Goal: Task Accomplishment & Management: Use online tool/utility

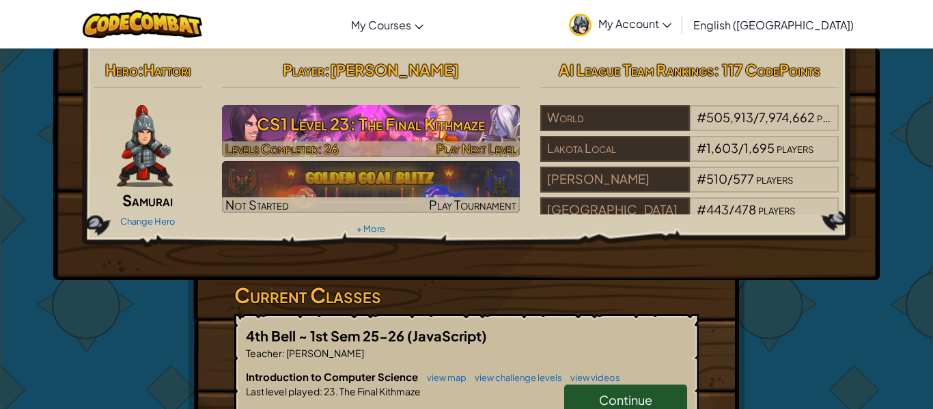
click at [420, 123] on h3 "CS1 Level 23: The Final Kithmaze" at bounding box center [371, 124] width 298 height 31
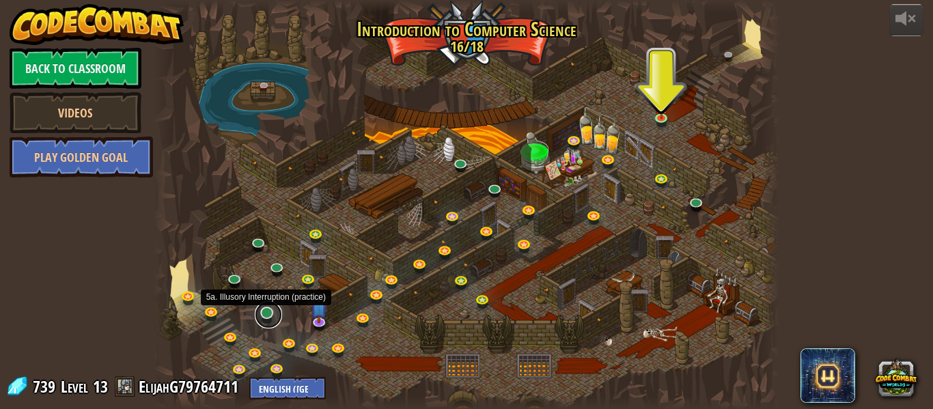
click at [263, 313] on link at bounding box center [268, 314] width 27 height 27
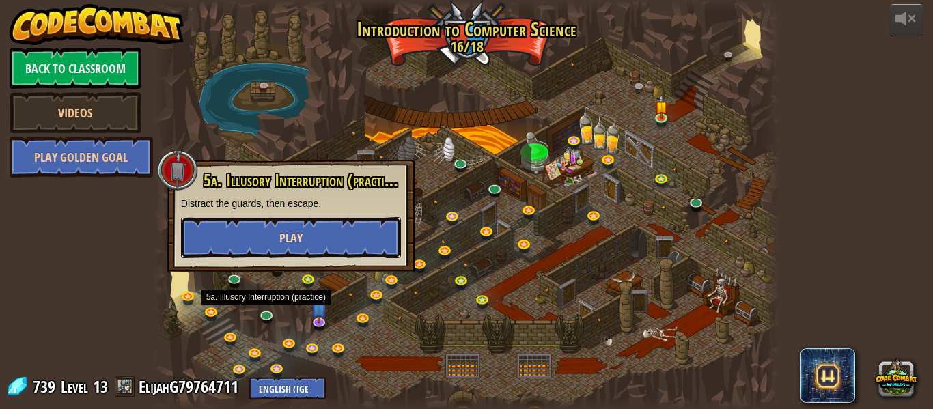
click at [303, 231] on button "Play" at bounding box center [291, 237] width 220 height 41
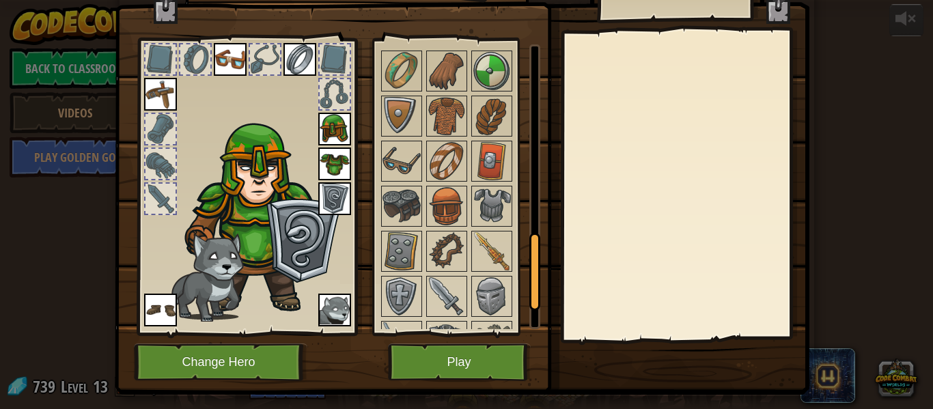
scroll to position [813, 0]
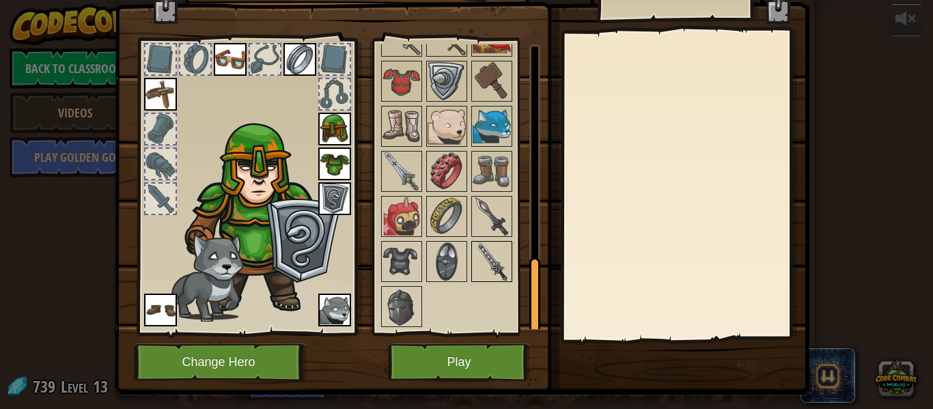
click at [473, 265] on img at bounding box center [492, 261] width 38 height 38
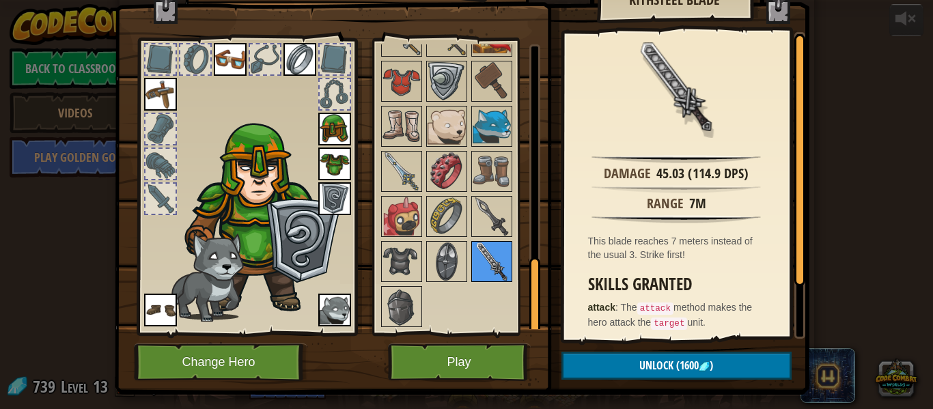
click at [473, 265] on img at bounding box center [492, 261] width 38 height 38
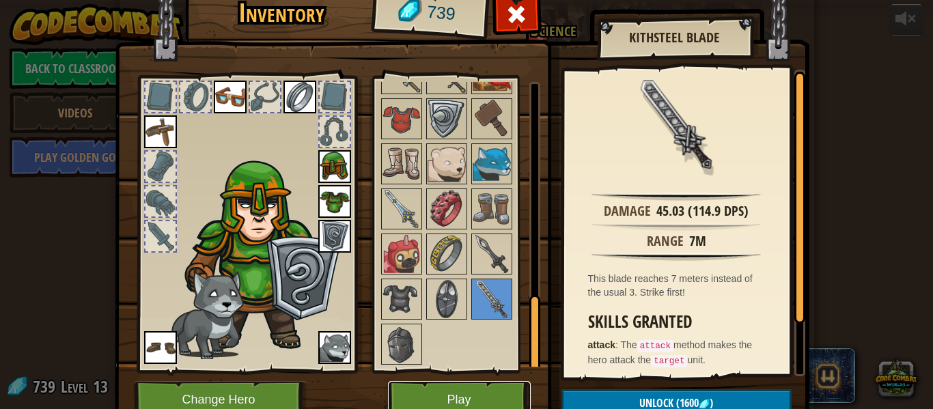
click at [493, 400] on button "Play" at bounding box center [459, 400] width 143 height 38
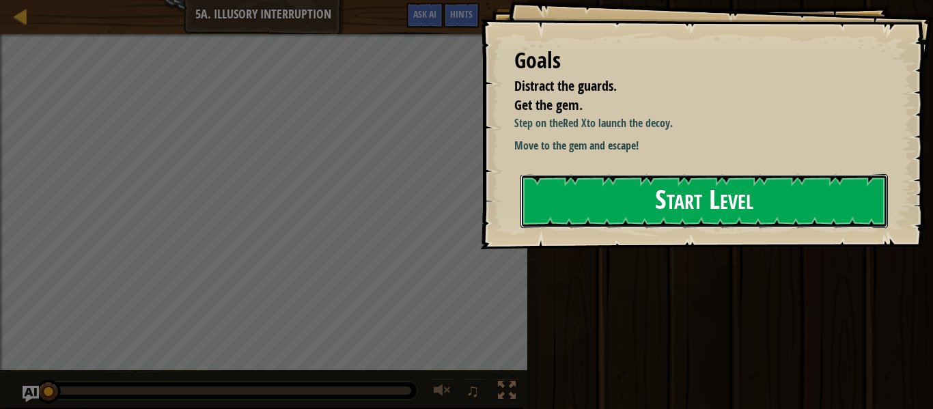
click at [602, 212] on button "Start Level" at bounding box center [703, 201] width 367 height 54
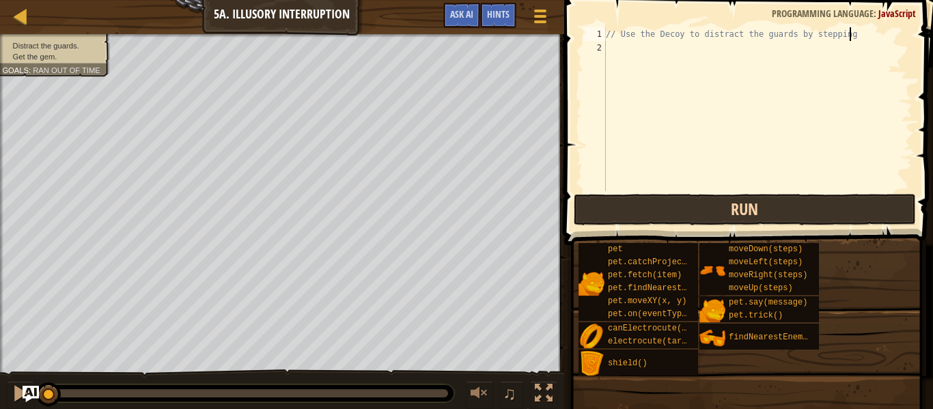
type textarea "// Use the Decoy to distract the guards by stepping"
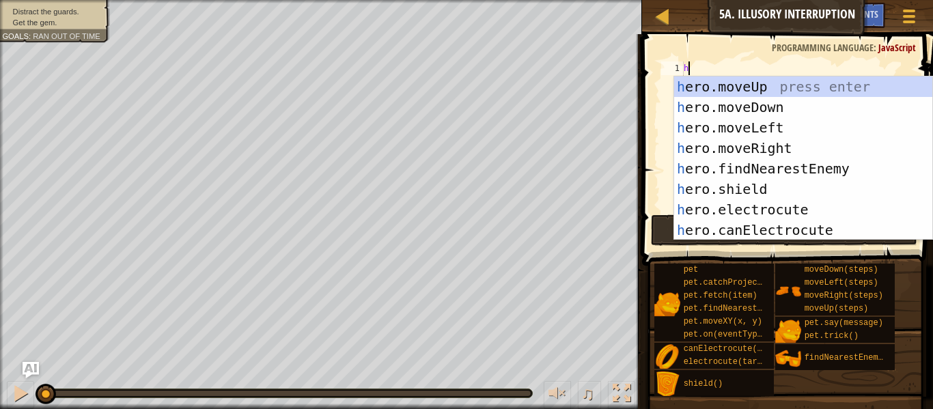
scroll to position [6, 0]
type textarea "he"
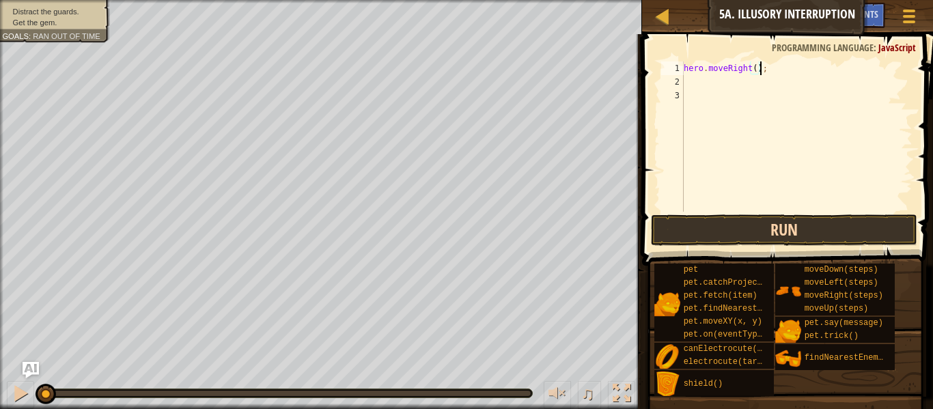
type textarea "hero.moveRight()3;"
type textarea "hero.moveRight(3);"
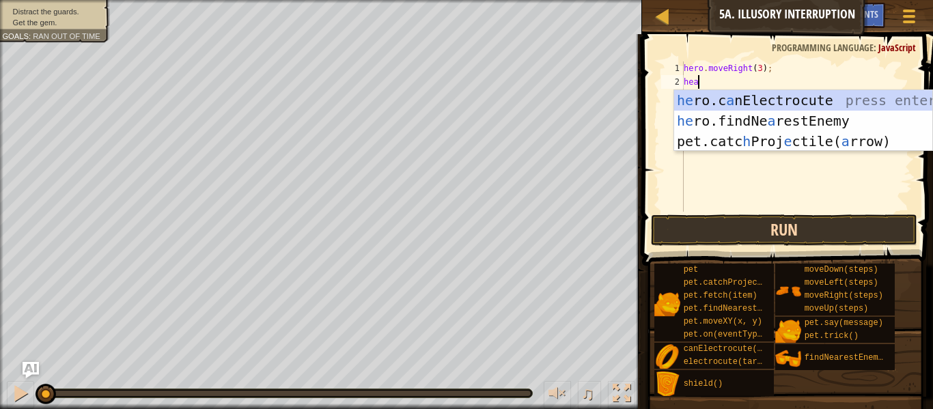
scroll to position [6, 1]
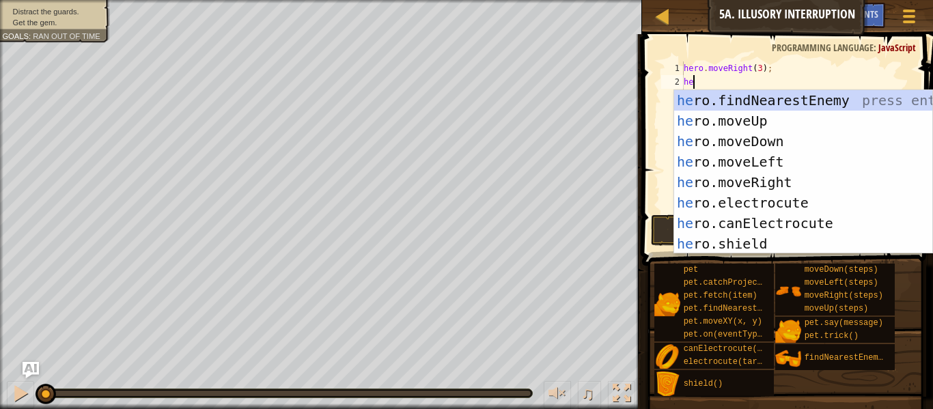
type textarea "h"
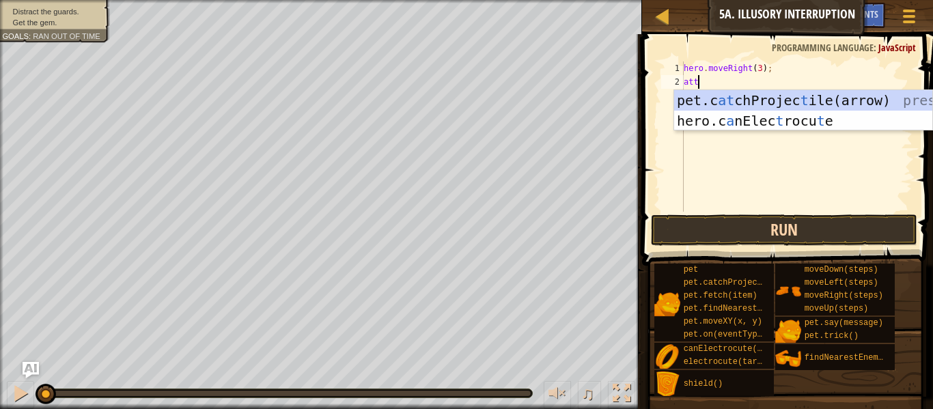
type textarea "a"
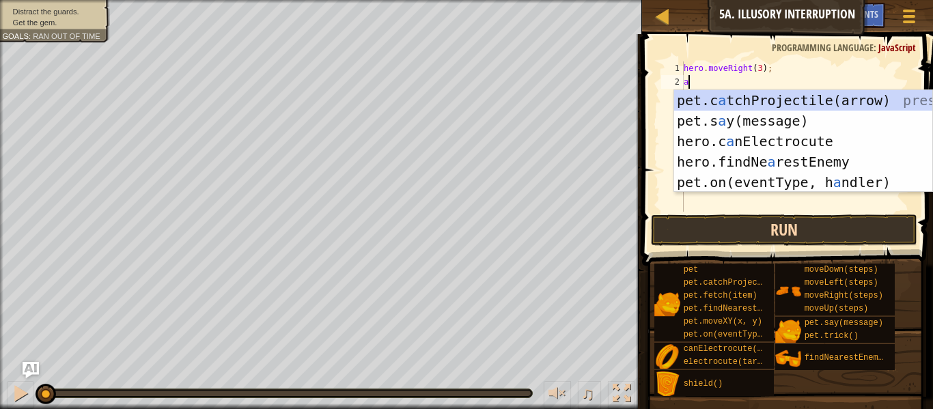
scroll to position [6, 0]
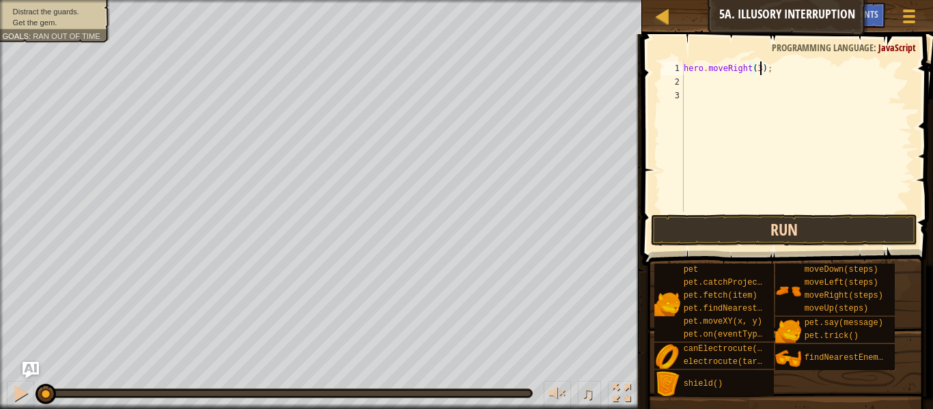
type textarea "hero.moveRight();"
type textarea "h"
type textarea "hero.moveDown(2);"
click at [835, 222] on button "Run" at bounding box center [784, 229] width 266 height 31
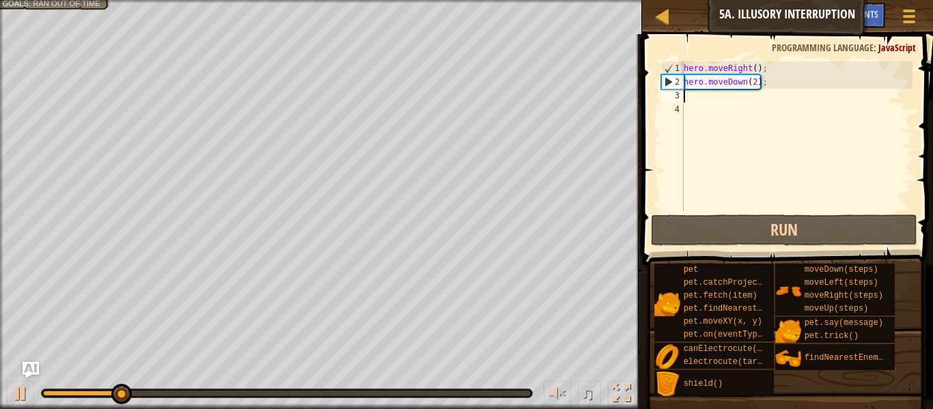
type textarea "h"
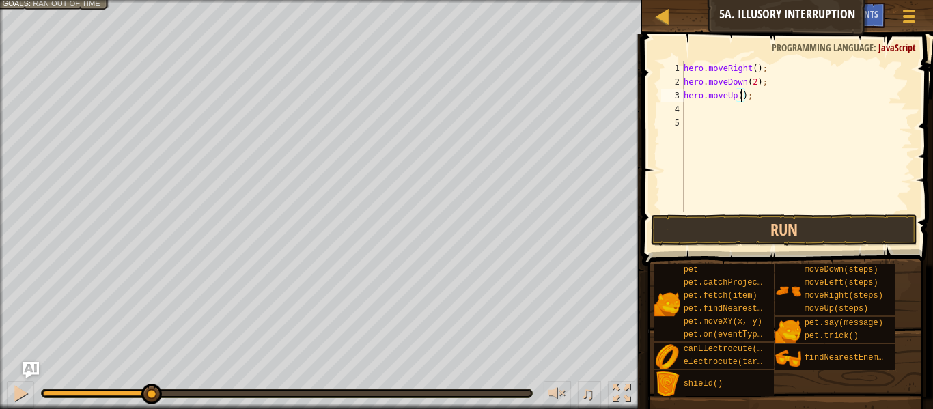
type textarea "hero.moveUp(2);"
type textarea "h"
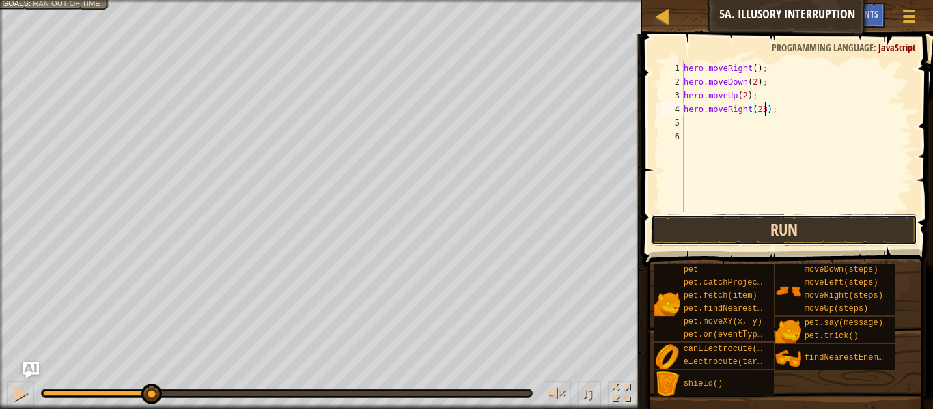
click at [828, 216] on button "Run" at bounding box center [784, 229] width 266 height 31
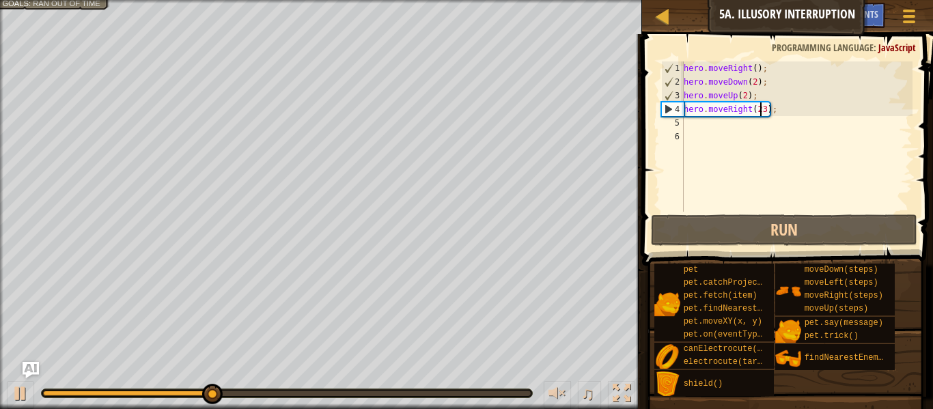
type textarea "hero.moveRight(3);"
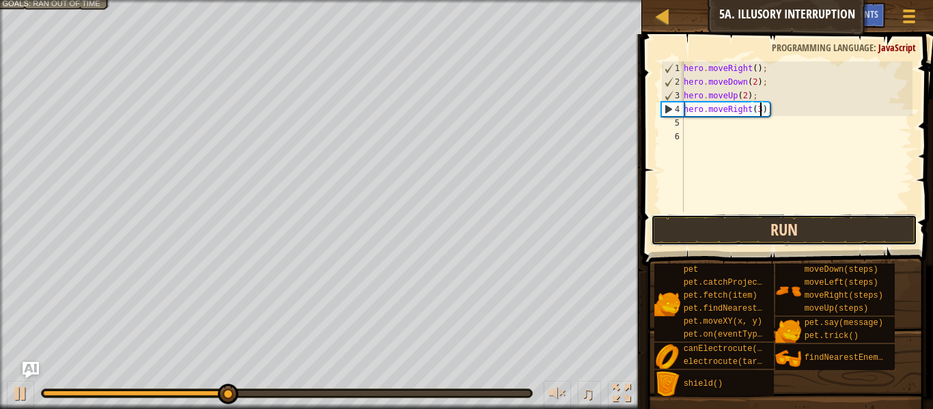
click at [799, 225] on button "Run" at bounding box center [784, 229] width 266 height 31
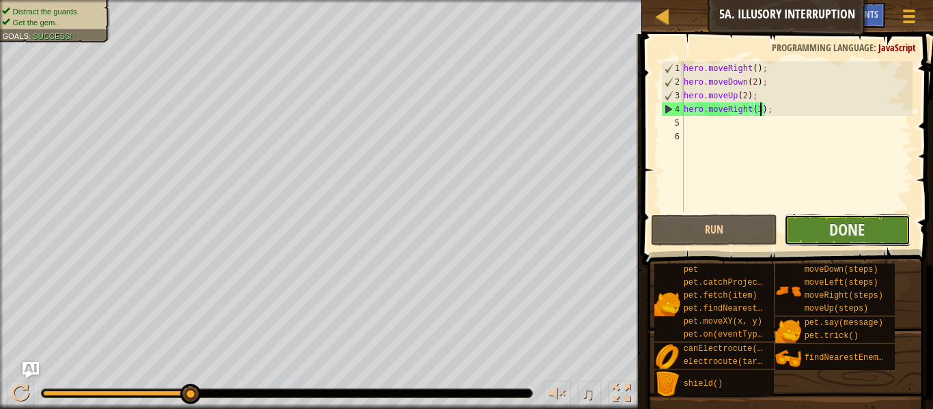
click at [860, 244] on button "Done" at bounding box center [847, 229] width 126 height 31
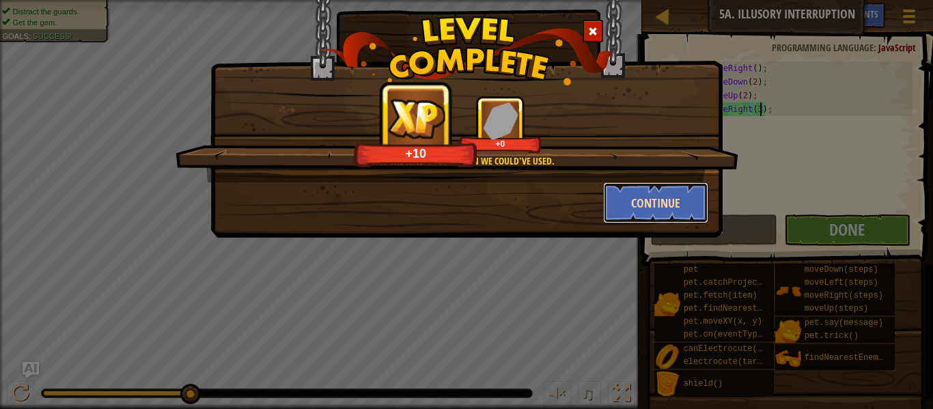
click at [686, 195] on button "Continue" at bounding box center [656, 202] width 106 height 41
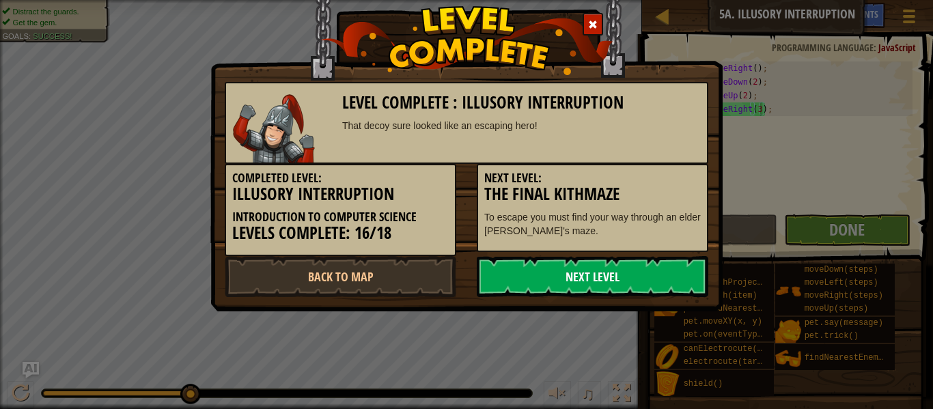
click at [549, 268] on link "Next Level" at bounding box center [593, 276] width 232 height 41
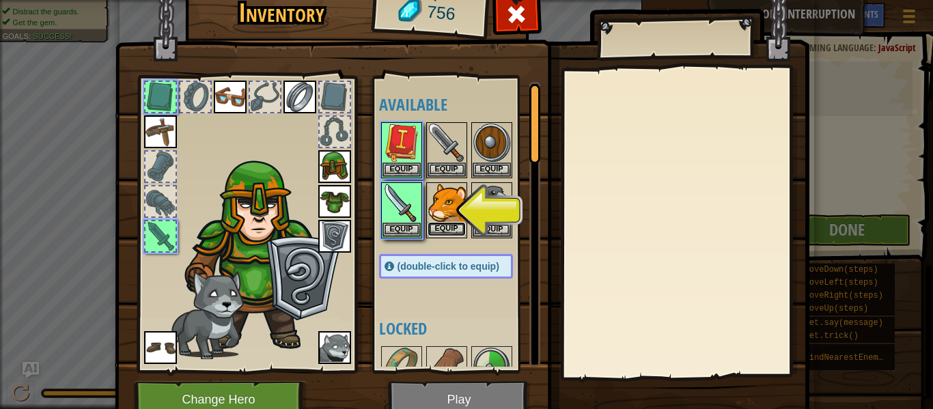
click at [458, 223] on button "Equip" at bounding box center [447, 229] width 38 height 14
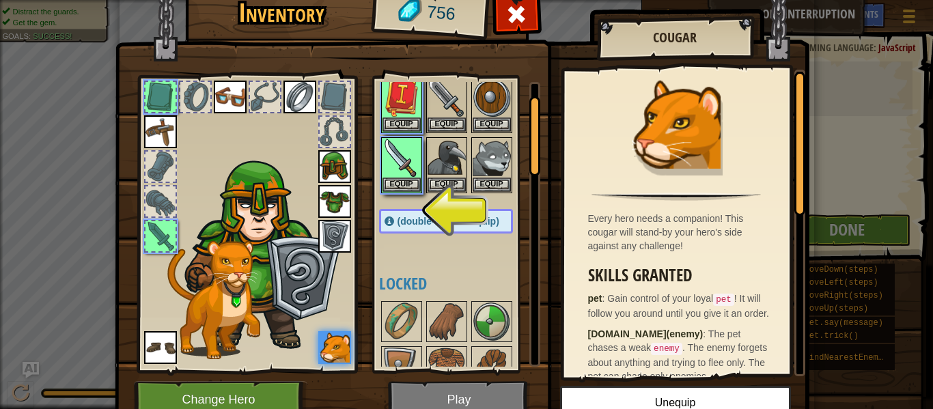
scroll to position [51, 0]
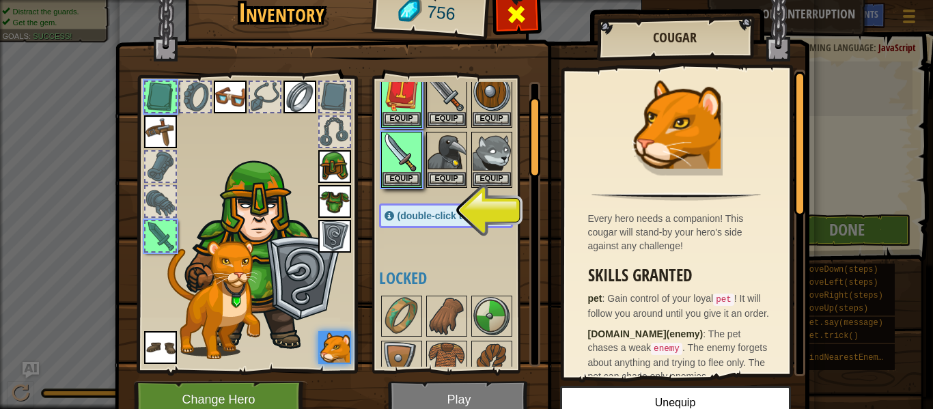
click at [522, 27] on div at bounding box center [516, 18] width 43 height 43
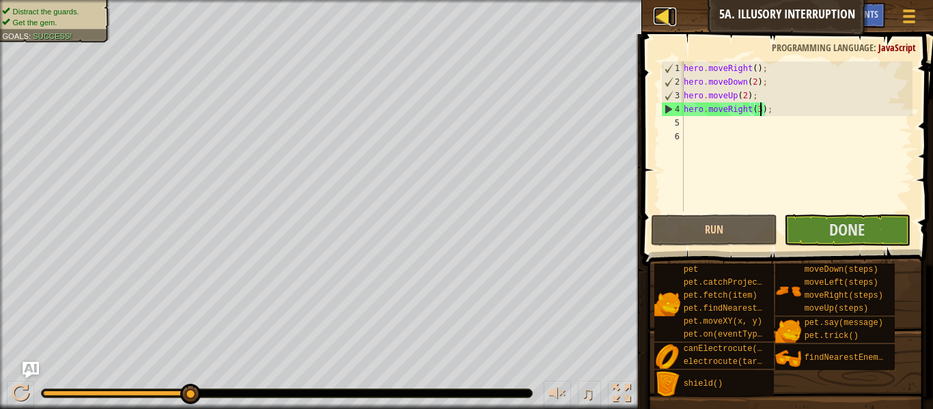
click at [666, 8] on div at bounding box center [662, 16] width 17 height 17
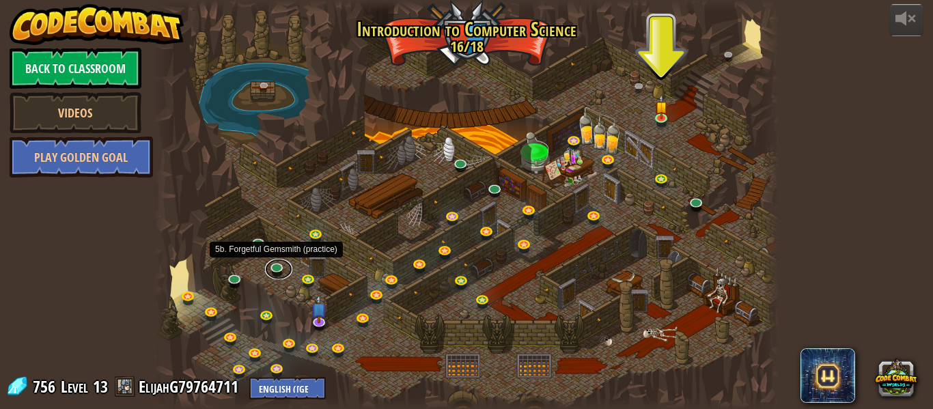
click at [276, 268] on link at bounding box center [278, 269] width 27 height 20
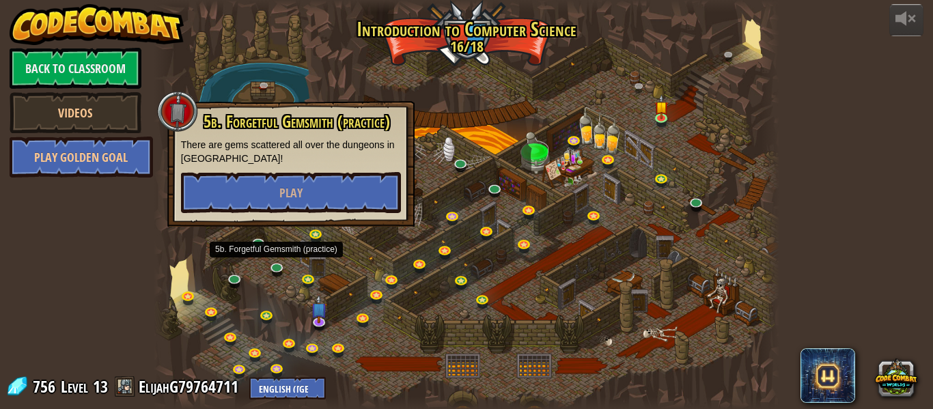
click at [301, 218] on div "5b. Forgetful Gemsmith (practice) There are gems scattered all over the dungeon…" at bounding box center [290, 164] width 247 height 126
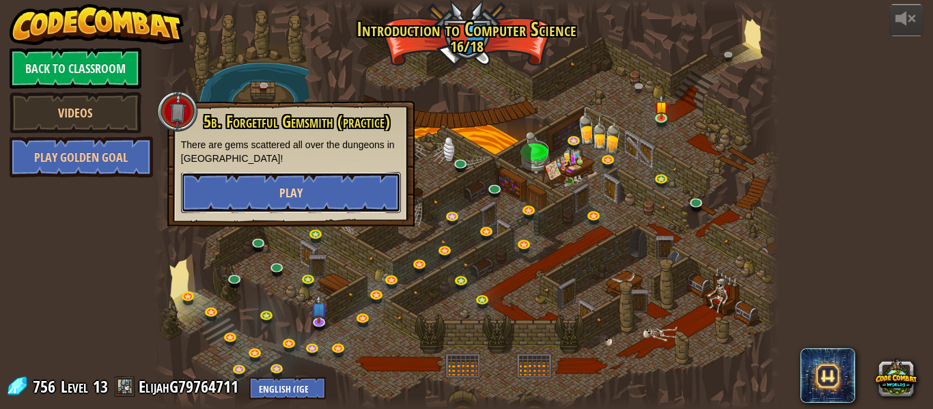
click at [312, 196] on button "Play" at bounding box center [291, 192] width 220 height 41
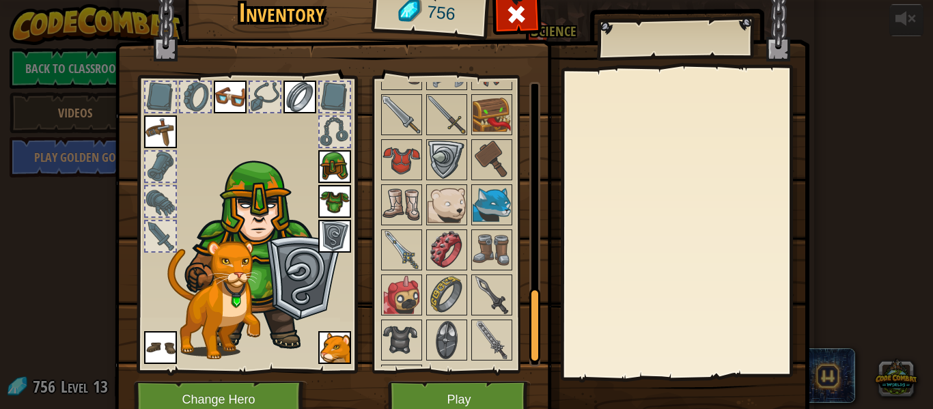
scroll to position [873, 0]
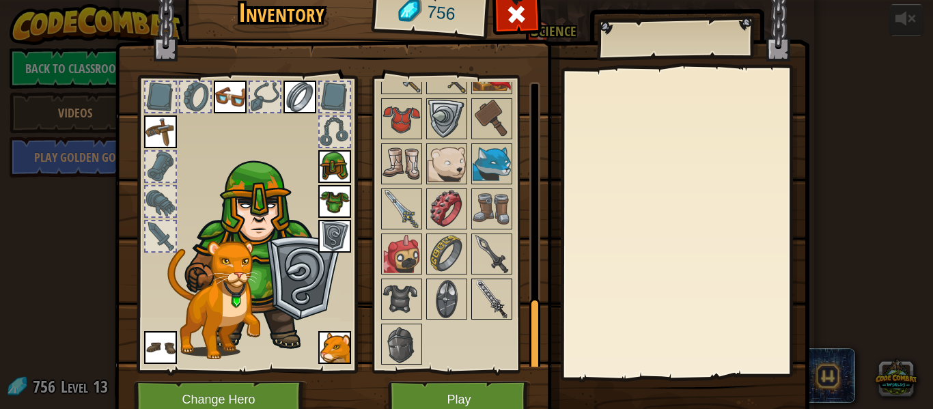
click at [491, 303] on img at bounding box center [492, 299] width 38 height 38
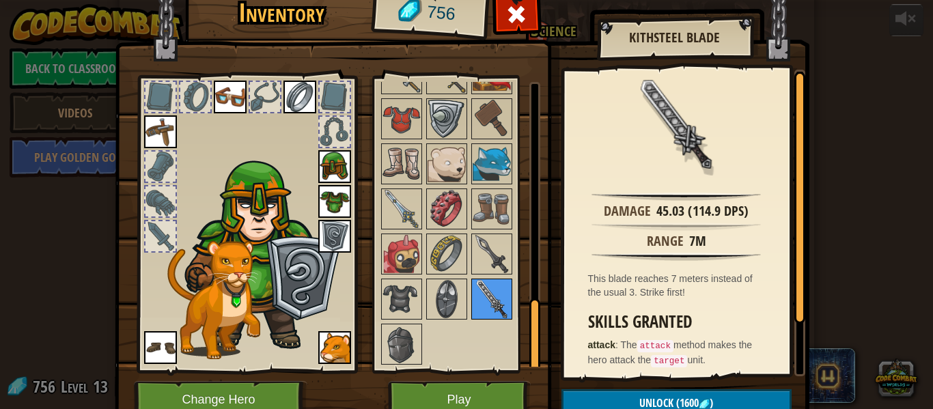
scroll to position [62, 0]
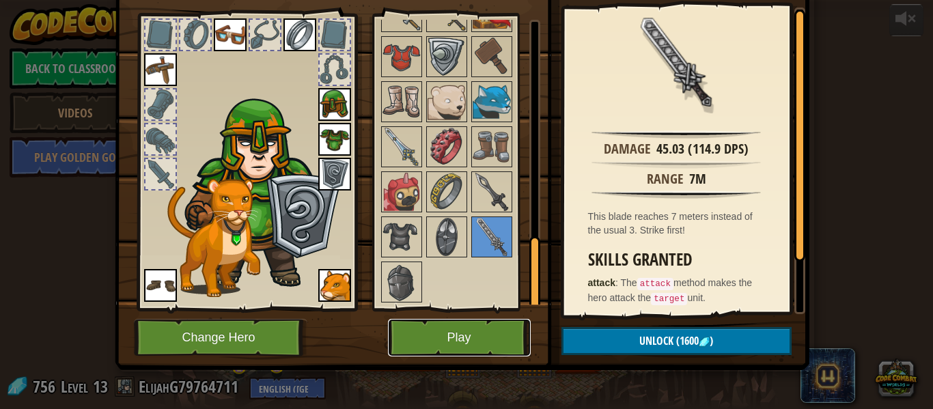
click at [502, 323] on button "Play" at bounding box center [459, 338] width 143 height 38
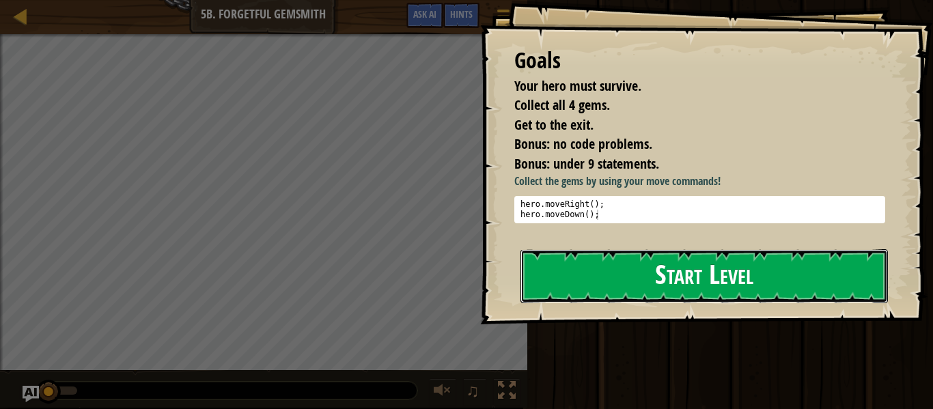
click at [593, 279] on button "Start Level" at bounding box center [703, 276] width 367 height 54
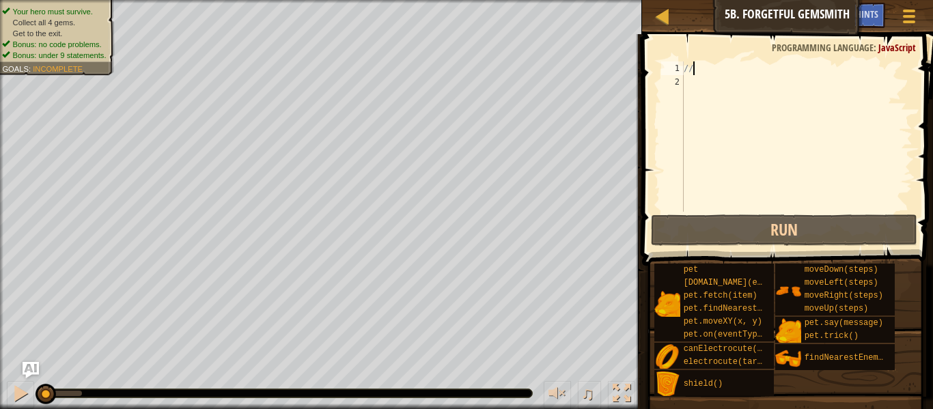
type textarea "/"
type textarea "h"
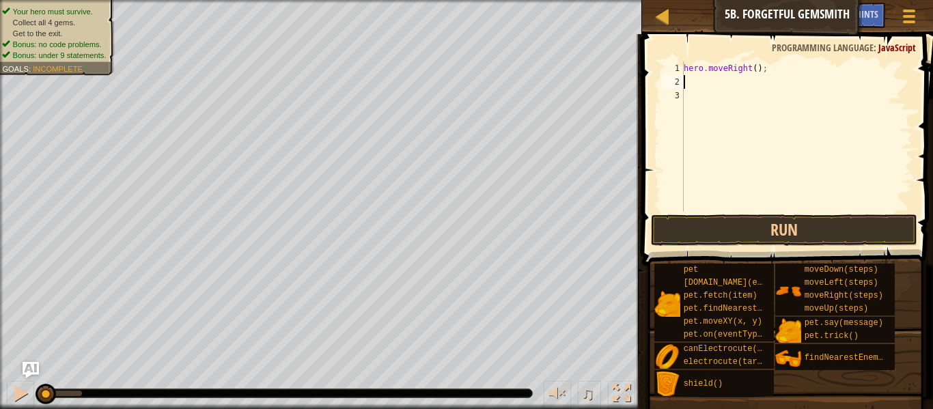
type textarea "h"
type textarea "j"
type textarea "h"
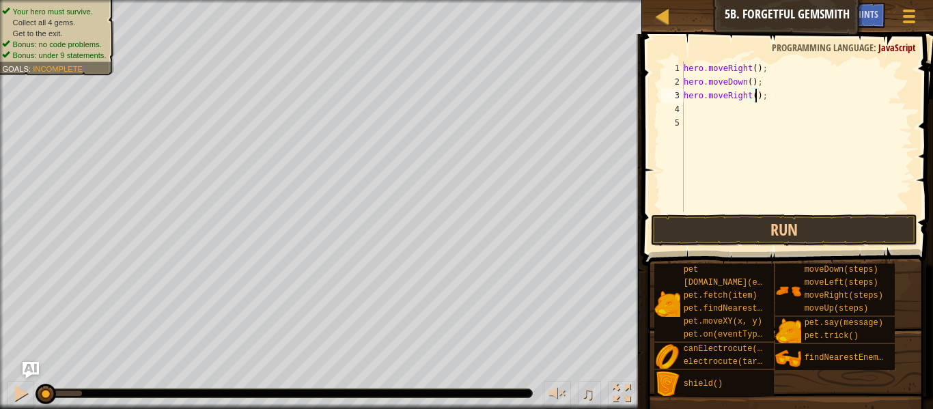
scroll to position [6, 11]
type textarea "hero.moveRight(2);"
type textarea "h"
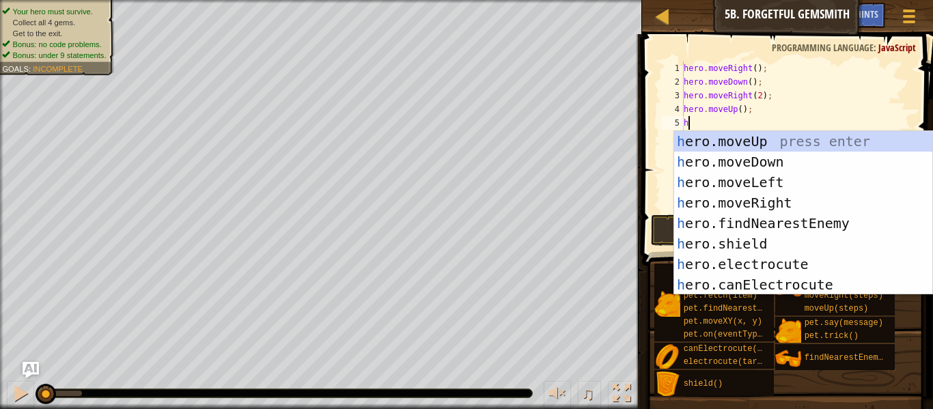
type textarea "he"
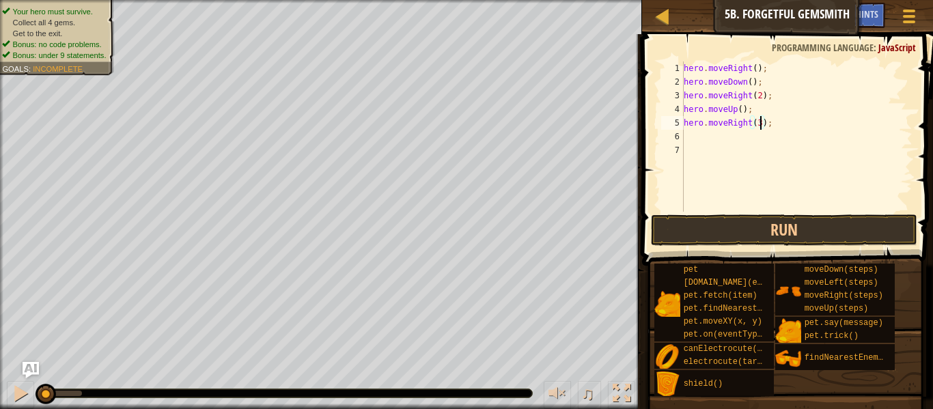
scroll to position [6, 11]
type textarea "hero.moveRight(3);"
click at [849, 232] on button "Run" at bounding box center [784, 229] width 266 height 31
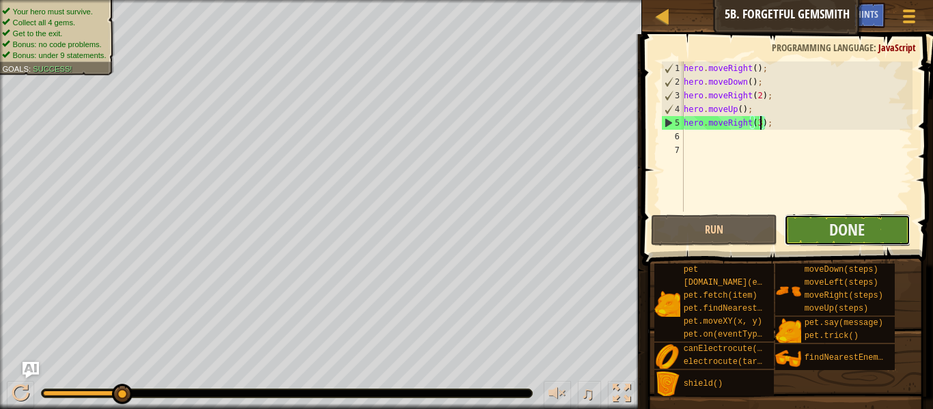
click at [824, 233] on button "Done" at bounding box center [847, 229] width 126 height 31
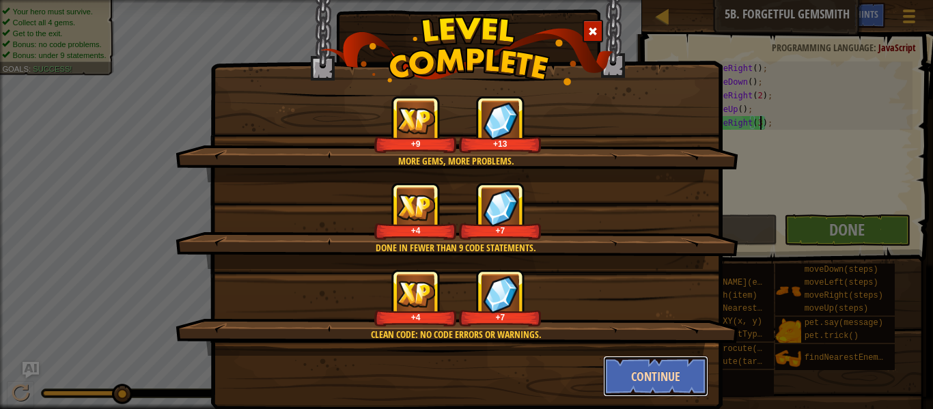
click at [641, 372] on button "Continue" at bounding box center [656, 376] width 106 height 41
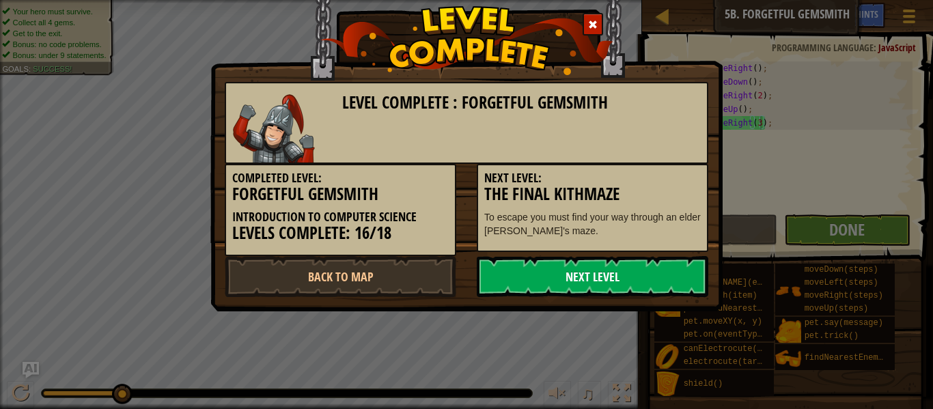
click at [640, 272] on link "Next Level" at bounding box center [593, 276] width 232 height 41
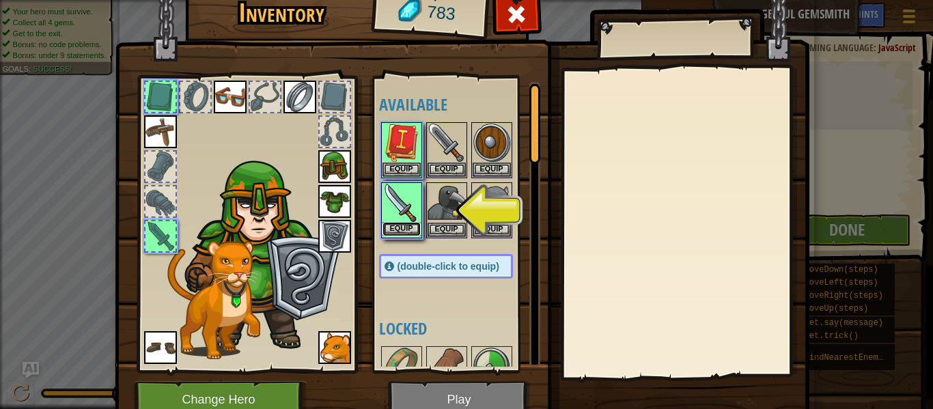
click at [417, 224] on button "Equip" at bounding box center [401, 229] width 38 height 14
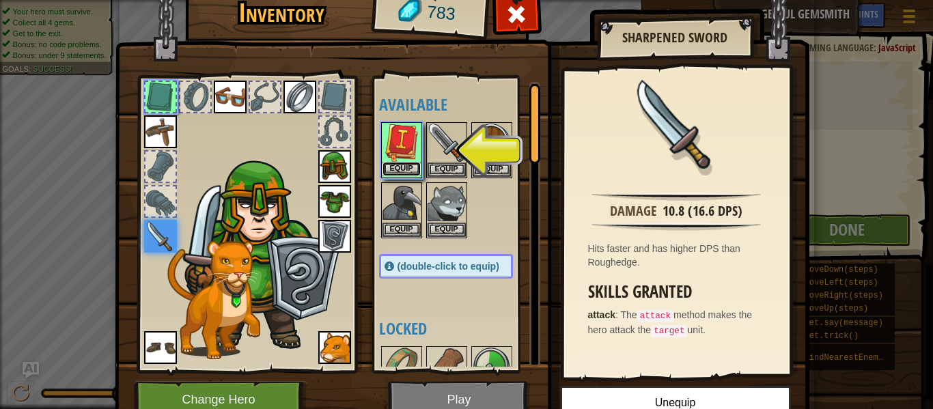
click at [404, 164] on button "Equip" at bounding box center [401, 169] width 38 height 14
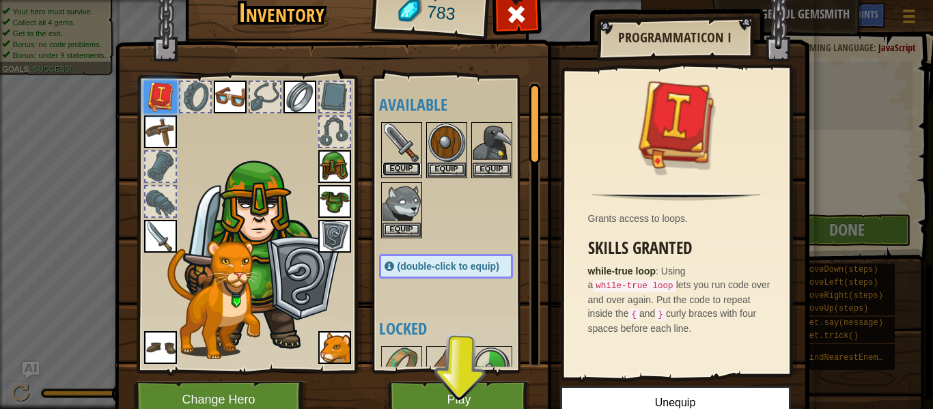
click at [412, 165] on button "Equip" at bounding box center [401, 169] width 38 height 14
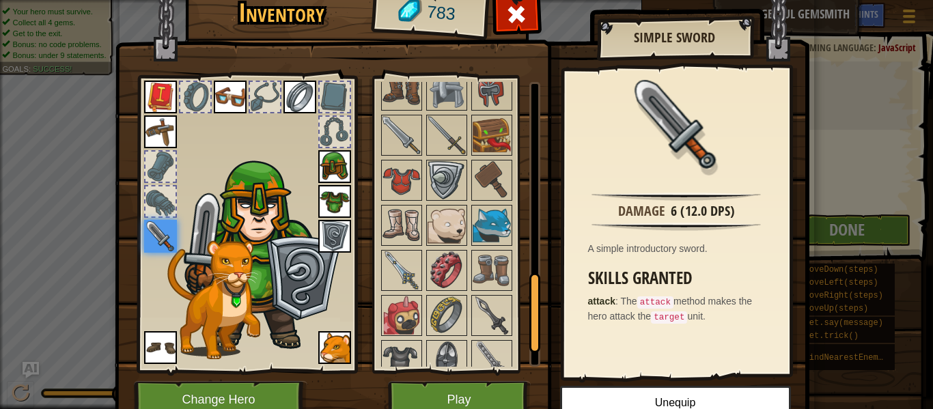
scroll to position [789, 0]
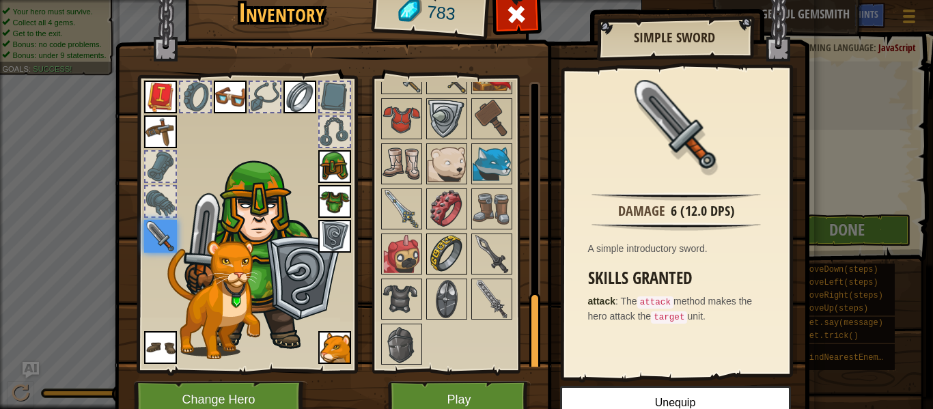
click at [460, 246] on img at bounding box center [447, 254] width 38 height 38
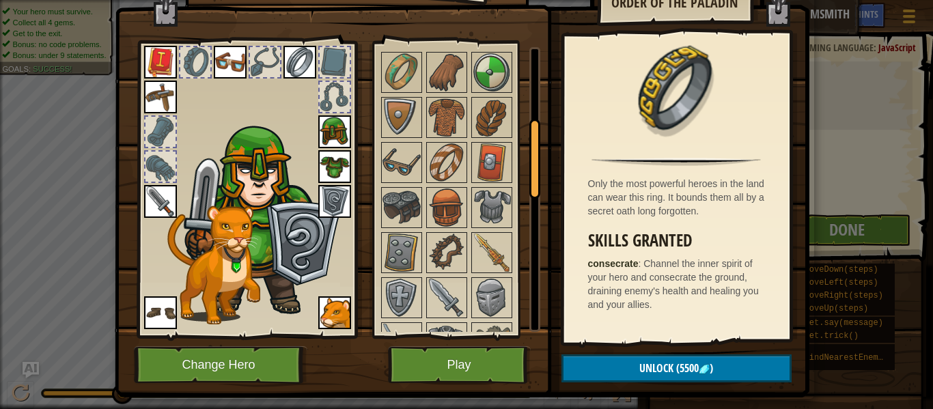
scroll to position [265, 0]
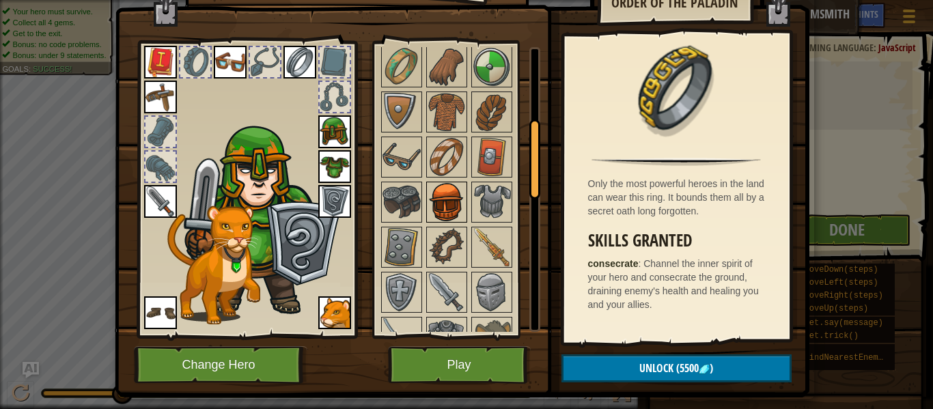
click at [453, 222] on div at bounding box center [446, 202] width 41 height 41
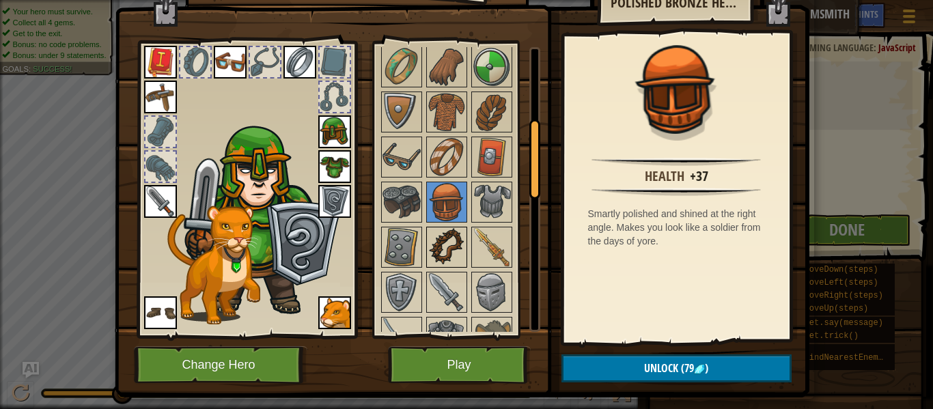
click at [462, 230] on img at bounding box center [447, 247] width 38 height 38
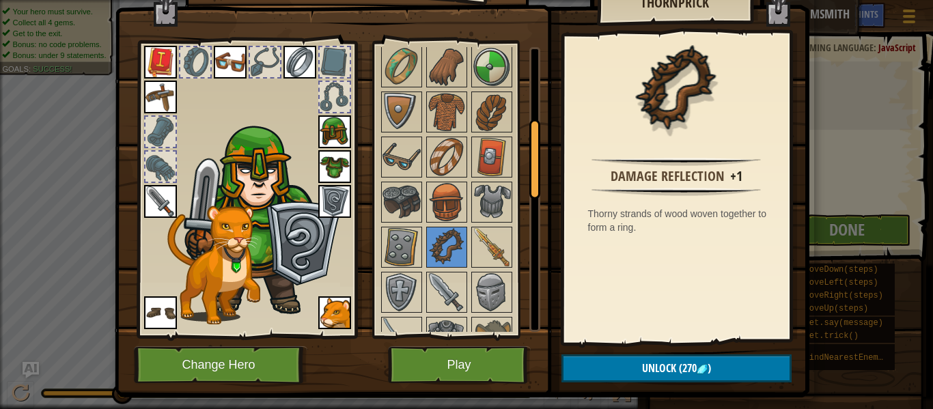
click at [544, 226] on img at bounding box center [462, 150] width 695 height 496
click at [503, 240] on img at bounding box center [492, 247] width 38 height 38
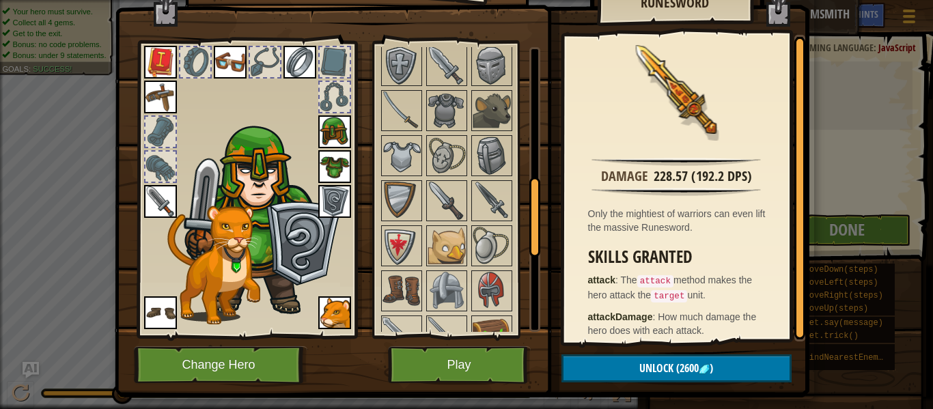
scroll to position [510, 0]
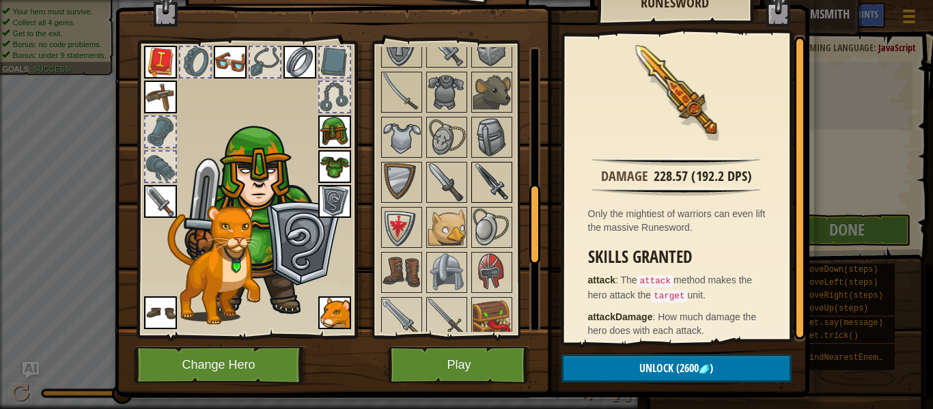
click at [488, 165] on img at bounding box center [492, 182] width 38 height 38
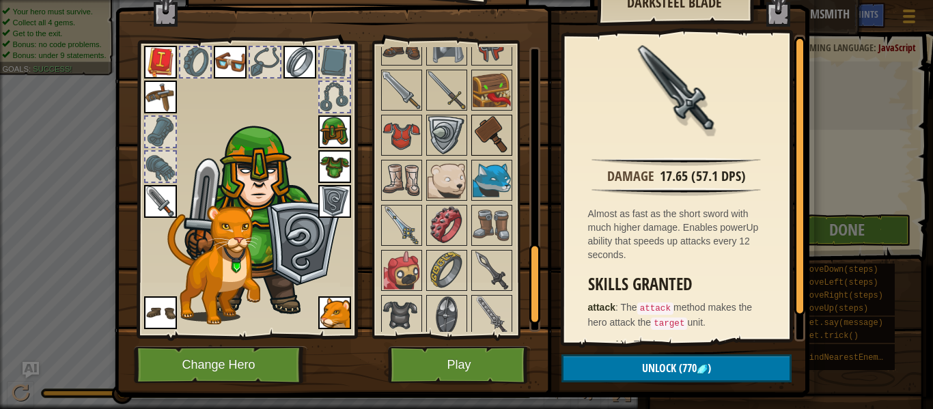
scroll to position [742, 0]
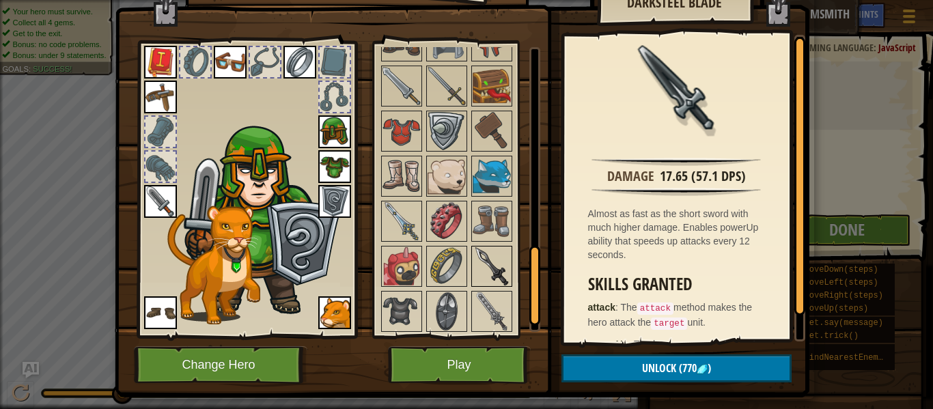
click at [487, 258] on img at bounding box center [492, 266] width 38 height 38
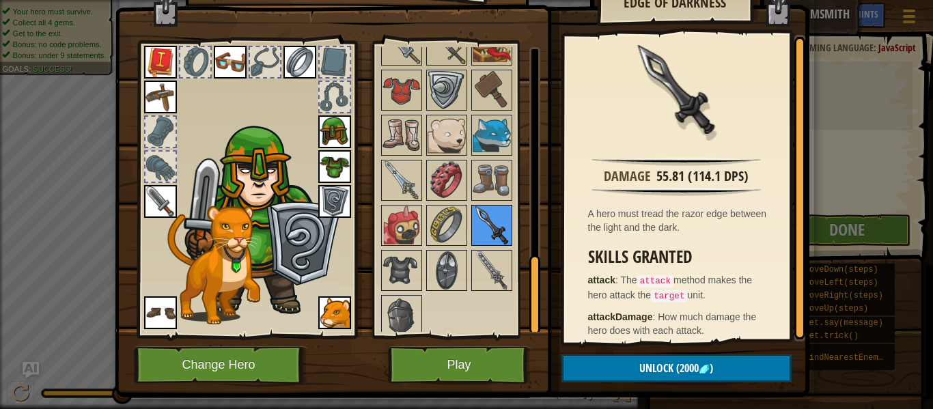
scroll to position [783, 0]
click at [487, 258] on img at bounding box center [492, 270] width 38 height 38
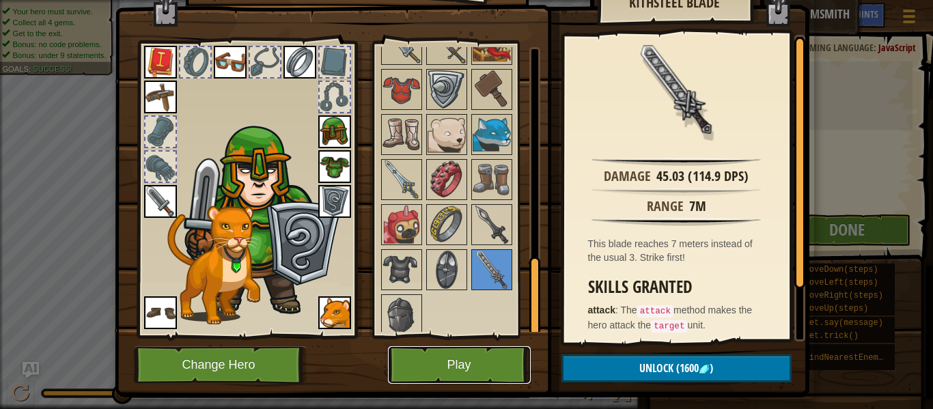
click at [449, 378] on button "Play" at bounding box center [459, 365] width 143 height 38
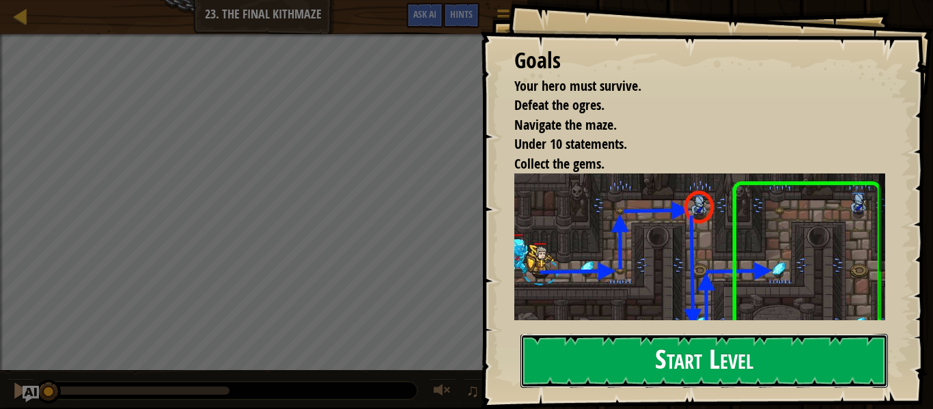
click at [666, 357] on button "Start Level" at bounding box center [703, 361] width 367 height 54
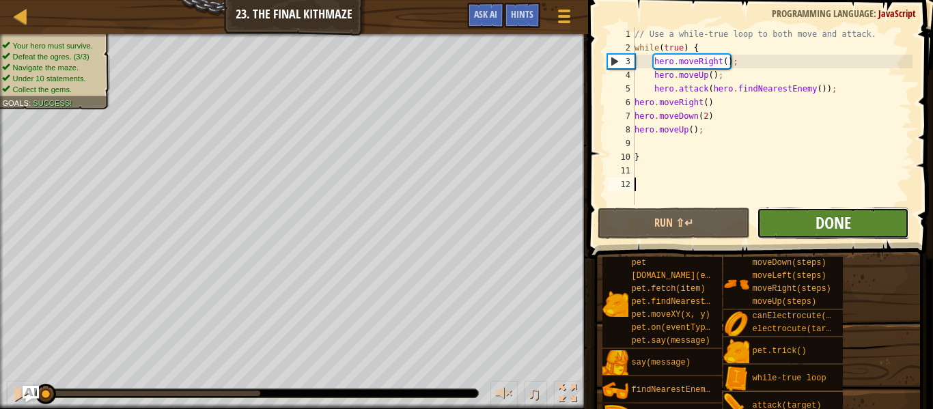
click at [835, 214] on span "Done" at bounding box center [833, 223] width 36 height 22
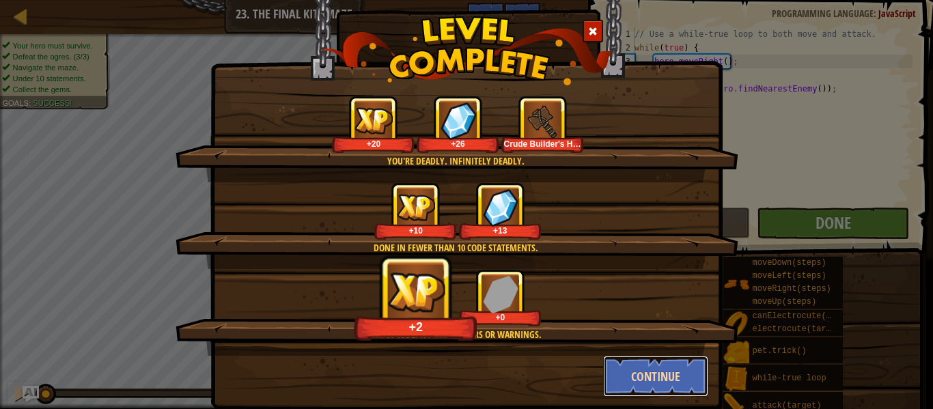
click at [660, 384] on button "Continue" at bounding box center [656, 376] width 106 height 41
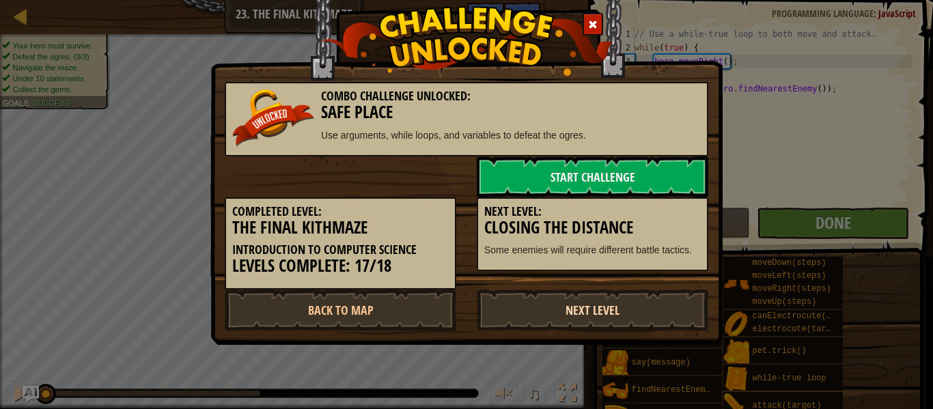
click at [609, 303] on link "Next Level" at bounding box center [593, 310] width 232 height 41
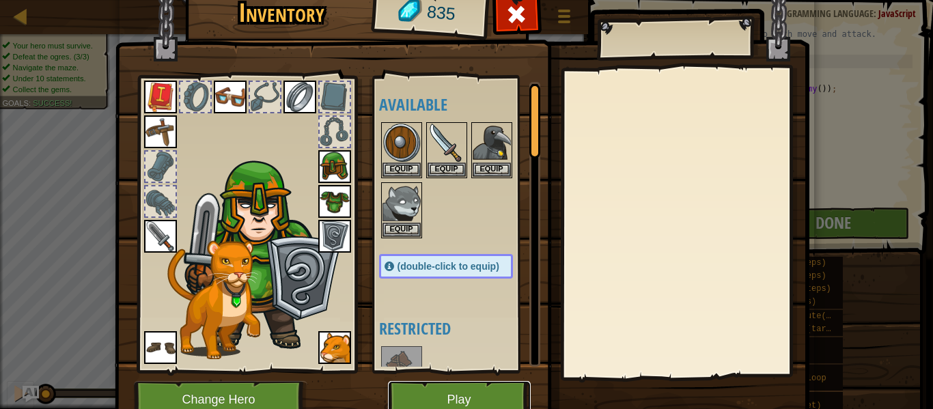
click at [466, 396] on button "Play" at bounding box center [459, 400] width 143 height 38
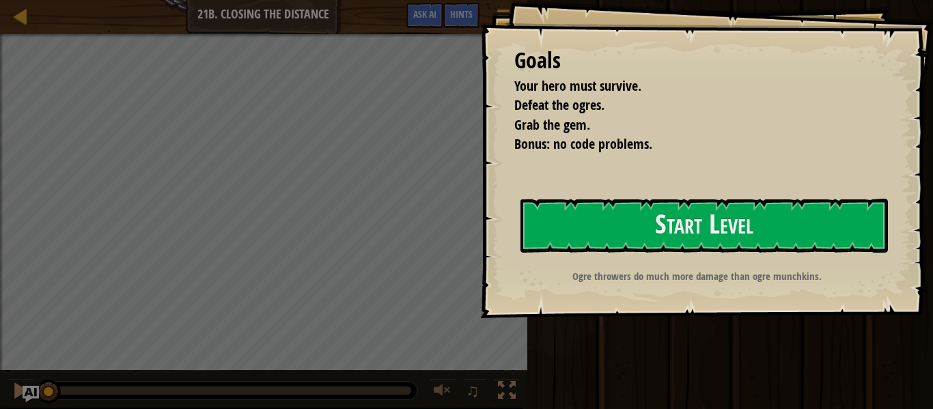
click at [691, 262] on div "Goals Your hero must survive. Defeat the ogres. Grab the gem. Bonus: no code pr…" at bounding box center [706, 159] width 453 height 318
click at [686, 255] on div "Goals Your hero must survive. Defeat the ogres. Grab the gem. Bonus: no code pr…" at bounding box center [706, 159] width 453 height 318
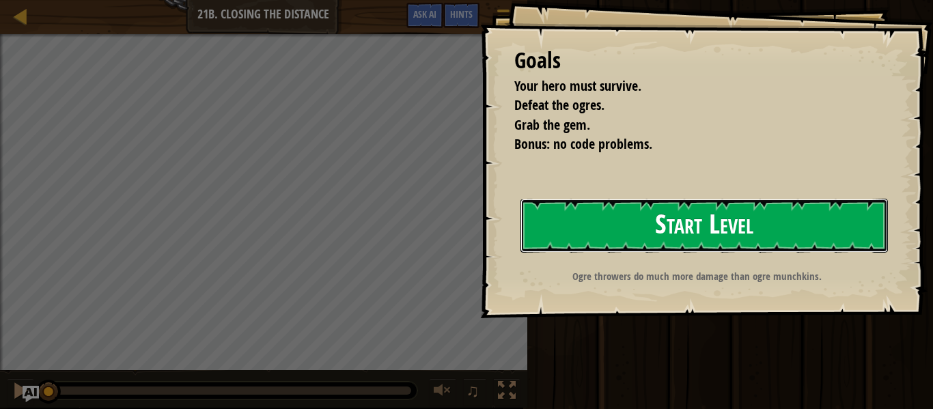
click at [682, 241] on button "Start Level" at bounding box center [703, 226] width 367 height 54
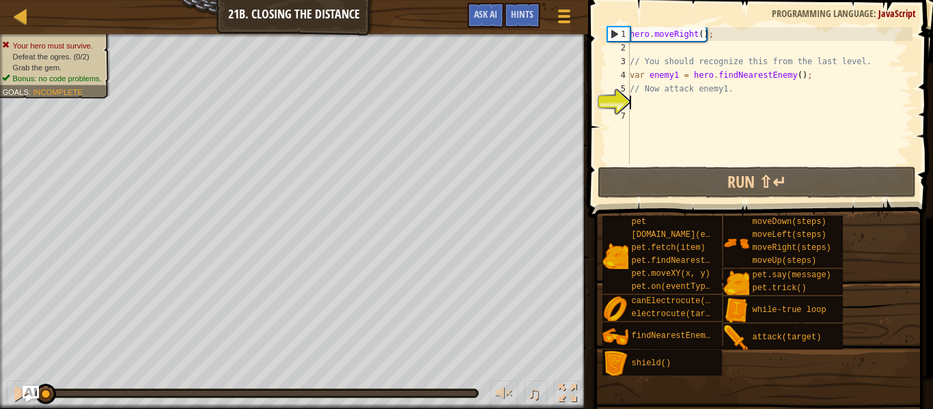
click at [729, 107] on div "hero . moveRight ( ) ; // You should recognize this from the last level. var en…" at bounding box center [769, 109] width 285 height 164
click at [737, 94] on div "hero . moveRight ( ) ; // You should recognize this from the last level. var en…" at bounding box center [769, 109] width 285 height 164
type textarea "// Now attack enemy1."
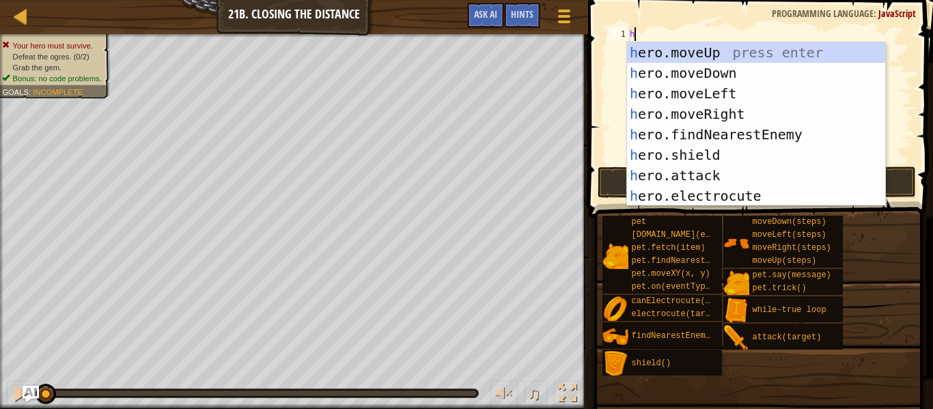
scroll to position [6, 0]
type textarea "he"
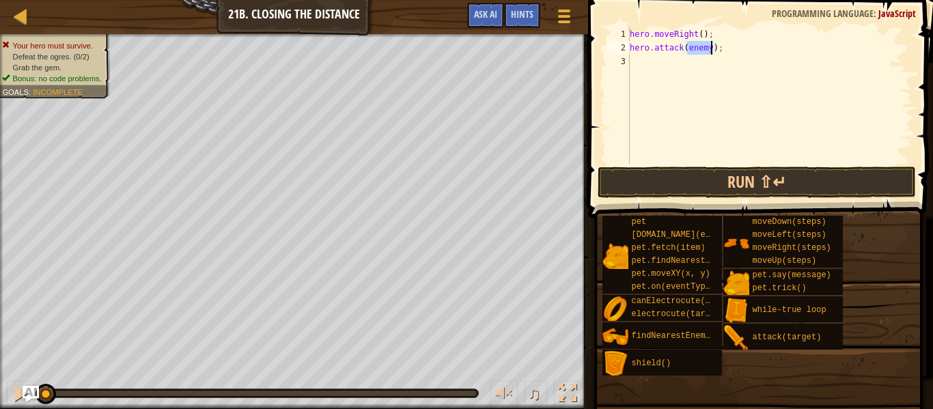
scroll to position [6, 10]
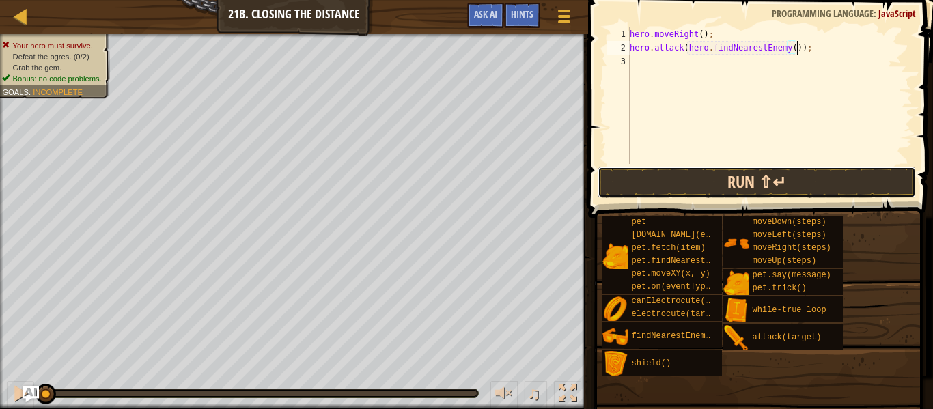
click at [768, 185] on button "Run ⇧↵" at bounding box center [757, 182] width 318 height 31
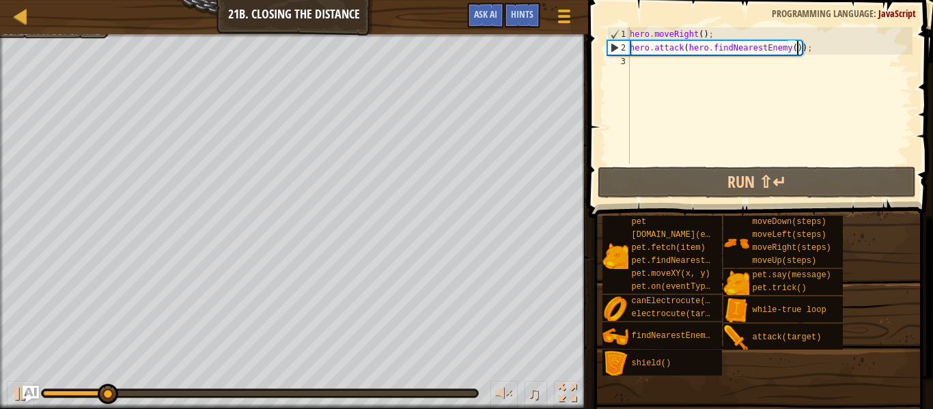
click at [721, 52] on div "hero . moveRight ( ) ; hero . attack ( hero . findNearestEnemy ( )) ;" at bounding box center [769, 109] width 285 height 164
type textarea "hero.attack(hero.findNearestEnemy());"
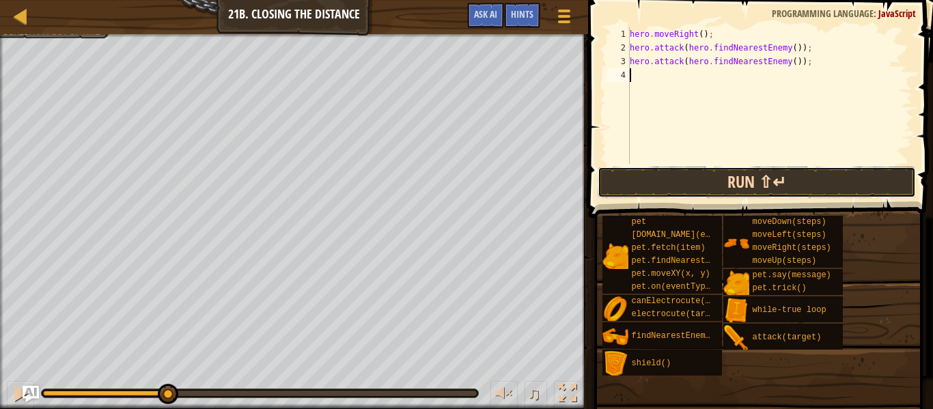
click at [787, 180] on button "Run ⇧↵" at bounding box center [757, 182] width 318 height 31
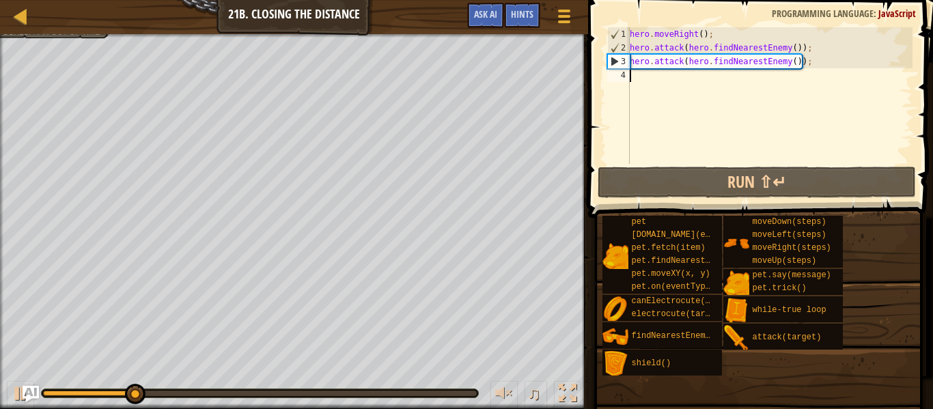
type textarea "hero.attack(hero.findNearestEnemy());"
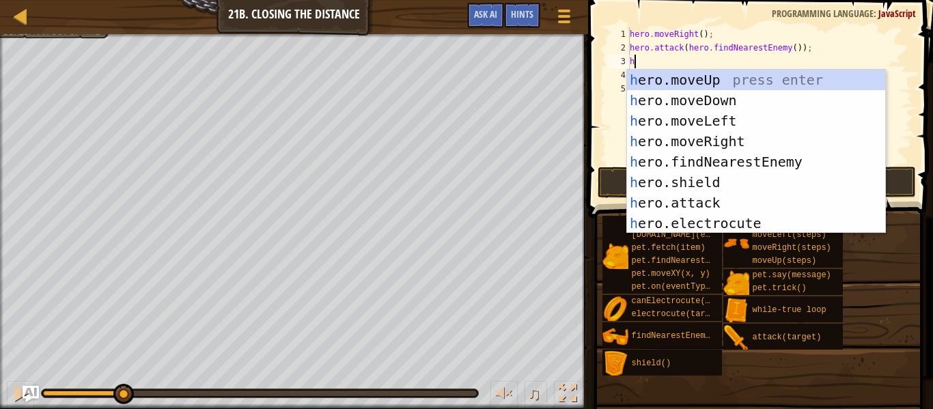
type textarea "he"
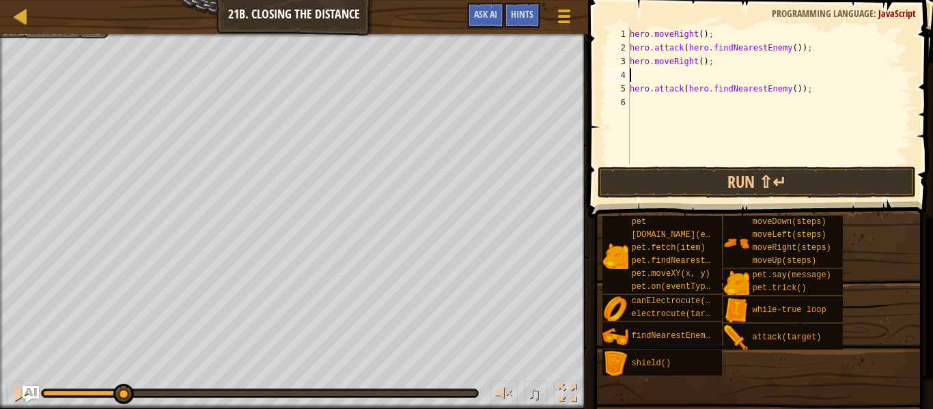
type textarea "hero.moveRight();"
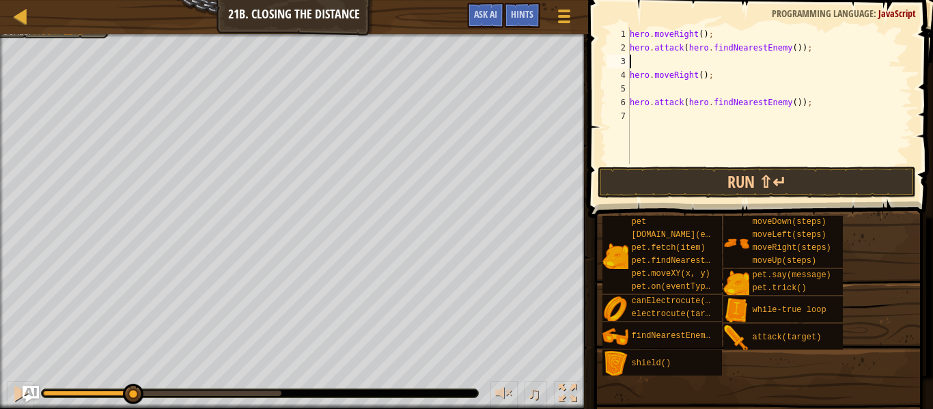
type textarea "h"
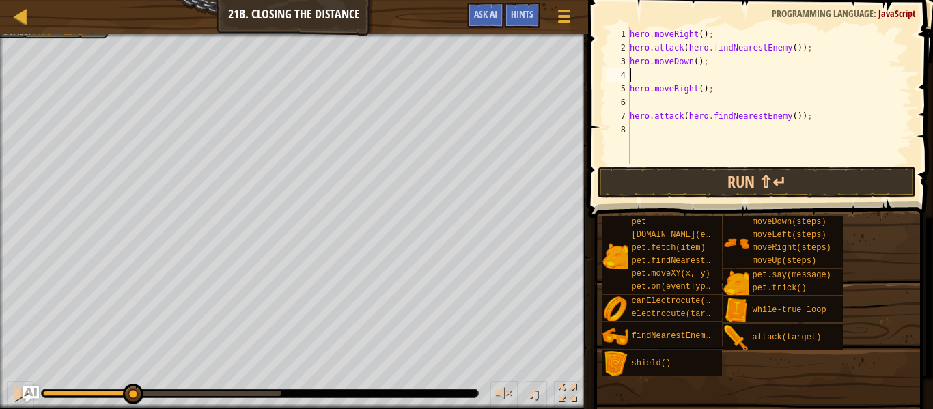
type textarea "hero.moveDown();"
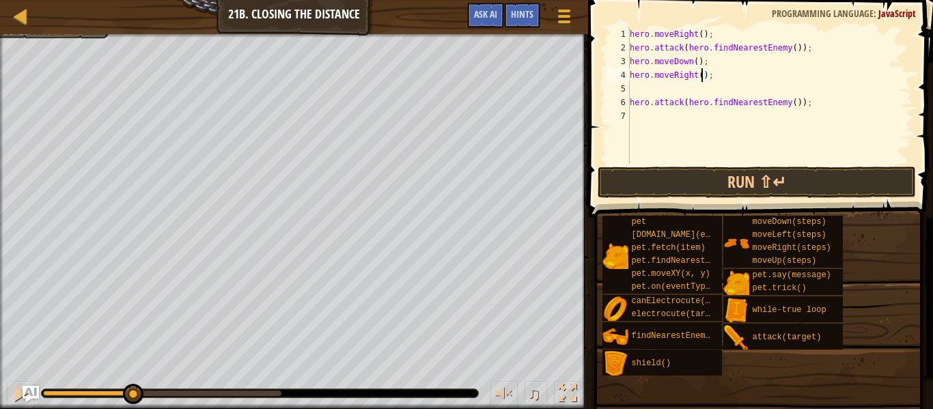
type textarea "hero.moveRight(2);"
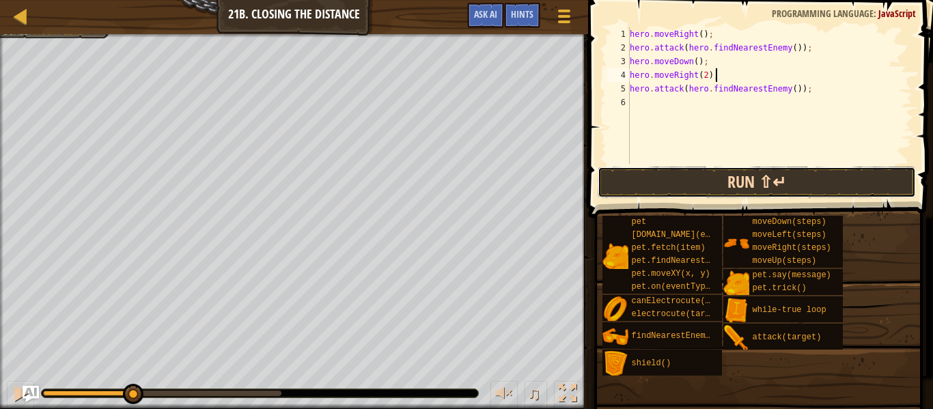
click at [794, 181] on button "Run ⇧↵" at bounding box center [757, 182] width 318 height 31
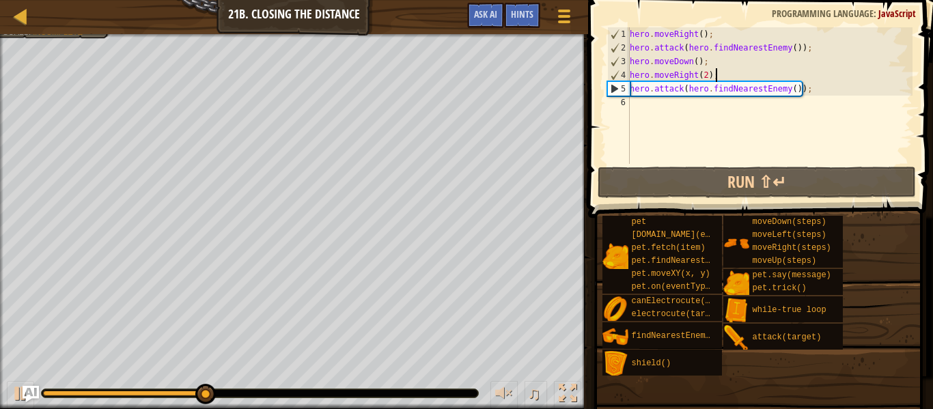
click at [811, 46] on div "hero . moveRight ( ) ; hero . attack ( hero . findNearestEnemy ( )) ; hero . mo…" at bounding box center [769, 109] width 285 height 164
type textarea "hero.attack(hero.findNearestEnemy());"
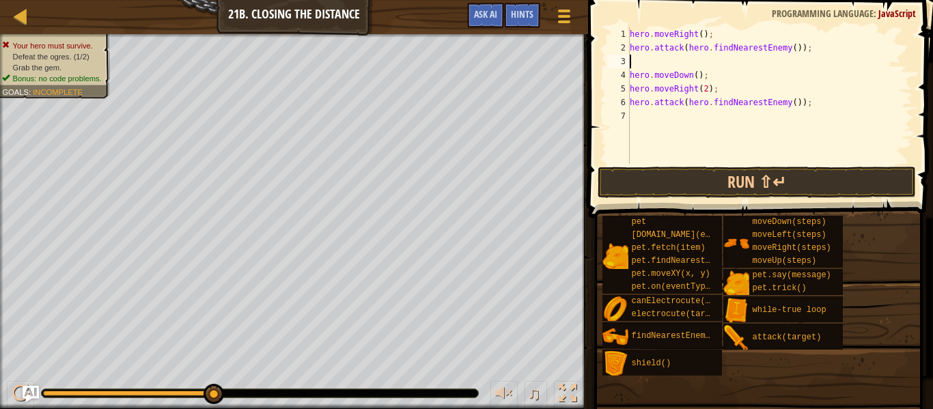
type textarea "he"
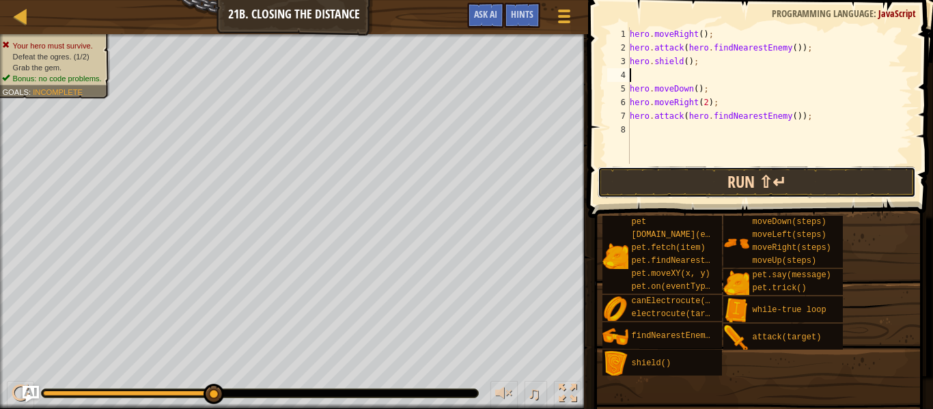
click at [688, 174] on button "Run ⇧↵" at bounding box center [757, 182] width 318 height 31
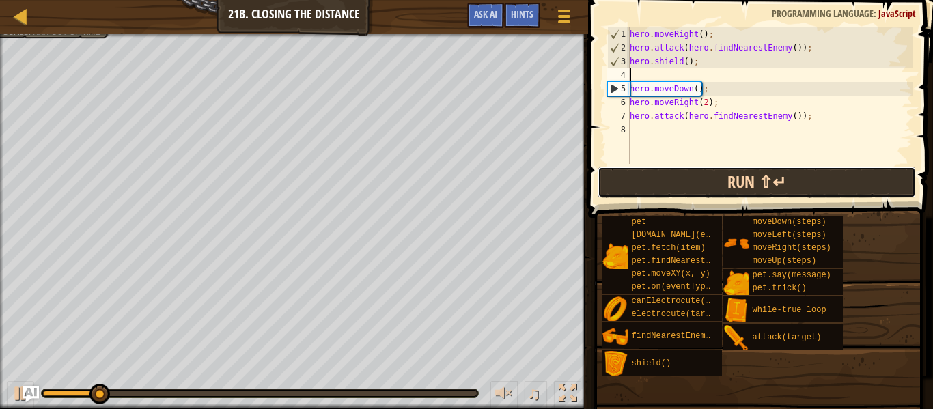
click at [688, 174] on button "Run ⇧↵" at bounding box center [757, 182] width 318 height 31
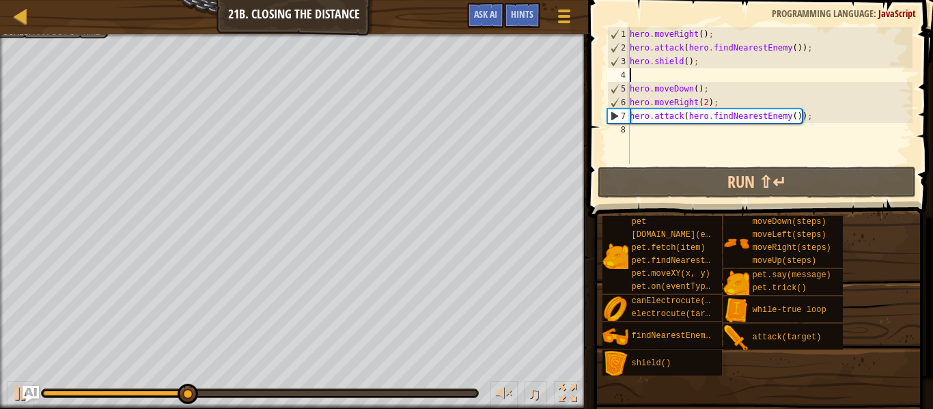
click at [708, 148] on div "hero . moveRight ( ) ; hero . attack ( hero . findNearestEnemy ( )) ; hero . sh…" at bounding box center [769, 109] width 285 height 164
type textarea "h"
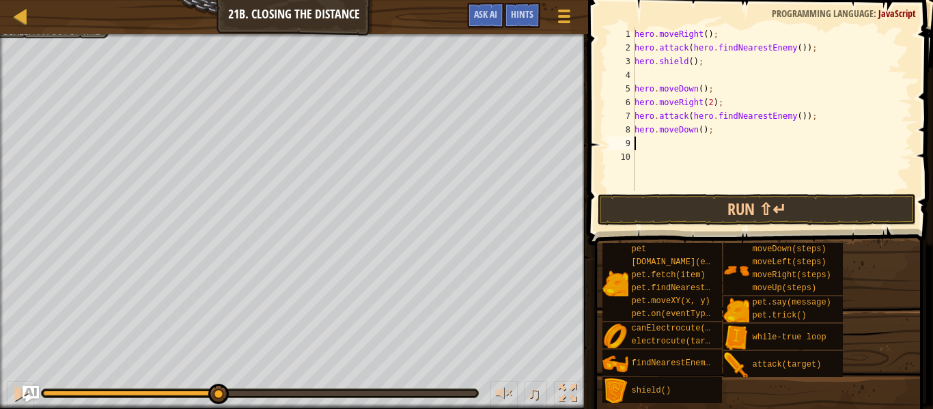
type textarea "h"
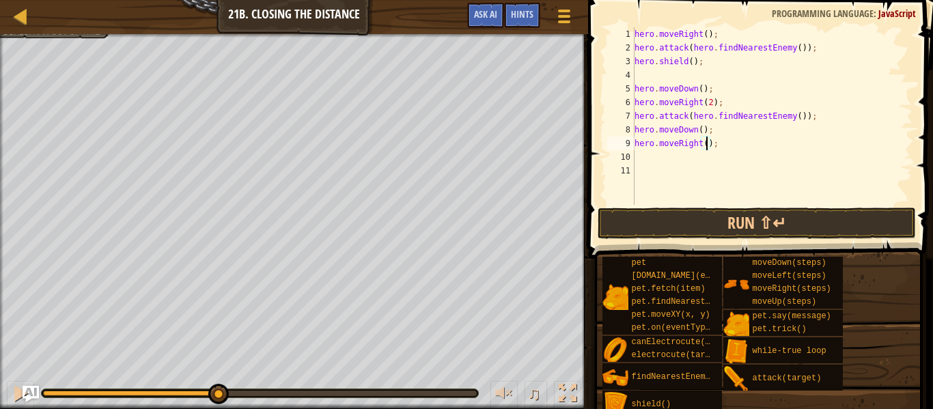
type textarea "hero.moveRight(3);"
type textarea "hero.moveRight(3)"
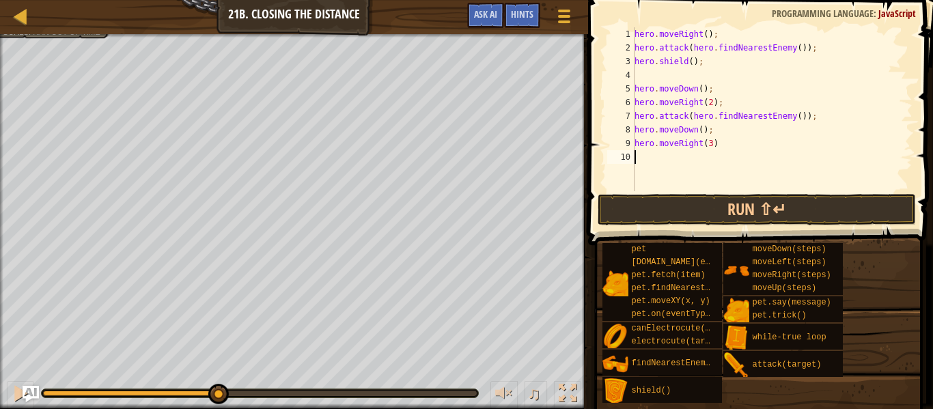
type textarea "hero.moveRight(3)"
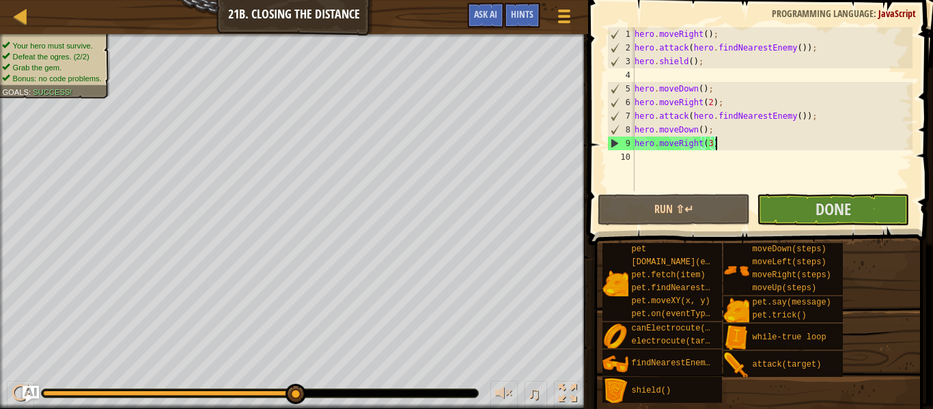
type textarea "hero.moveRight(3)"
click at [827, 170] on div "hero . moveRight ( ) ; hero . attack ( hero . findNearestEnemy ( )) ; hero . sh…" at bounding box center [772, 122] width 281 height 191
click at [821, 194] on button "Done" at bounding box center [833, 209] width 152 height 31
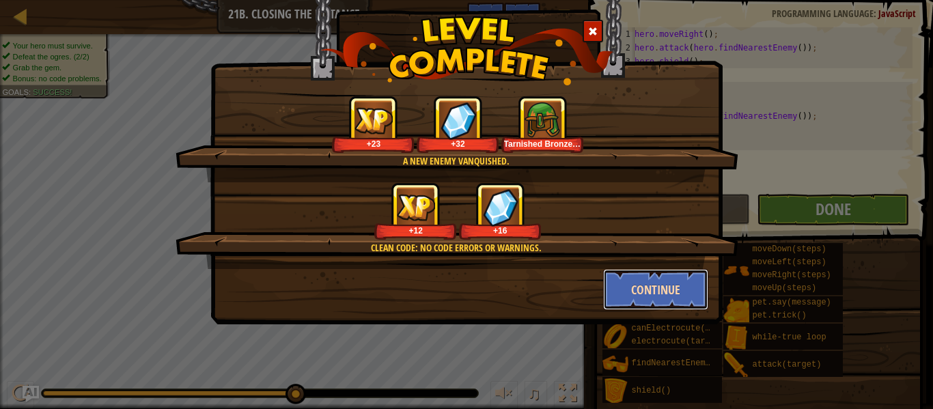
click at [626, 285] on button "Continue" at bounding box center [656, 289] width 106 height 41
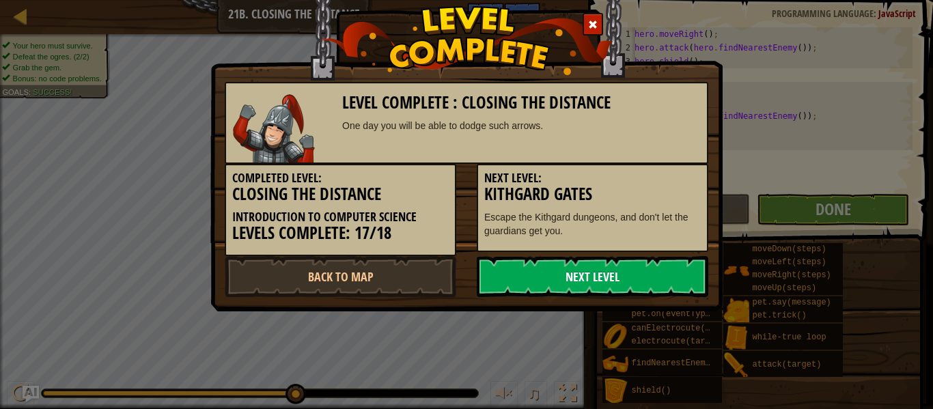
click at [635, 289] on link "Next Level" at bounding box center [593, 276] width 232 height 41
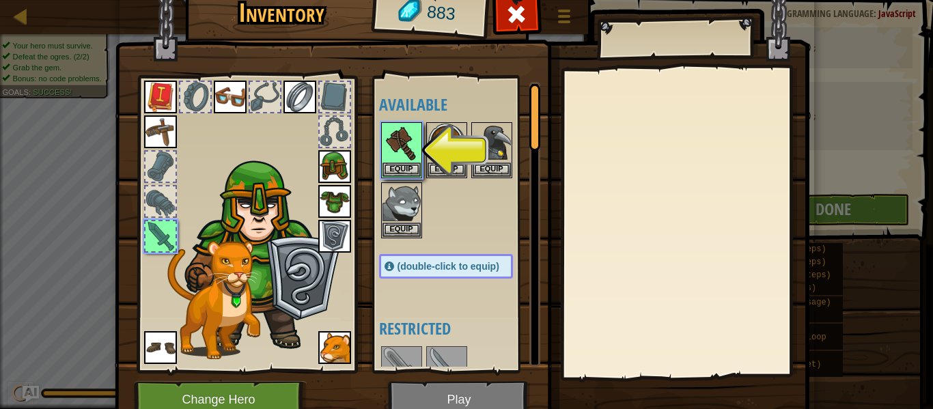
click at [337, 170] on img at bounding box center [334, 166] width 33 height 33
click at [402, 147] on img at bounding box center [401, 143] width 38 height 38
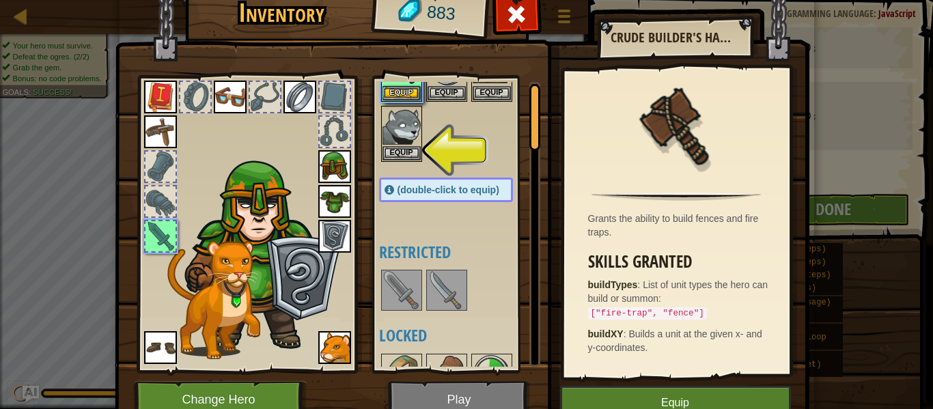
scroll to position [0, 0]
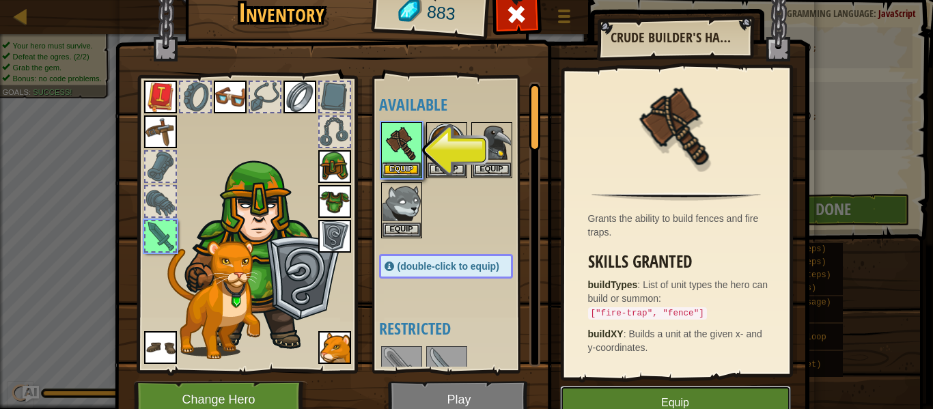
click at [671, 395] on button "Equip" at bounding box center [675, 403] width 231 height 34
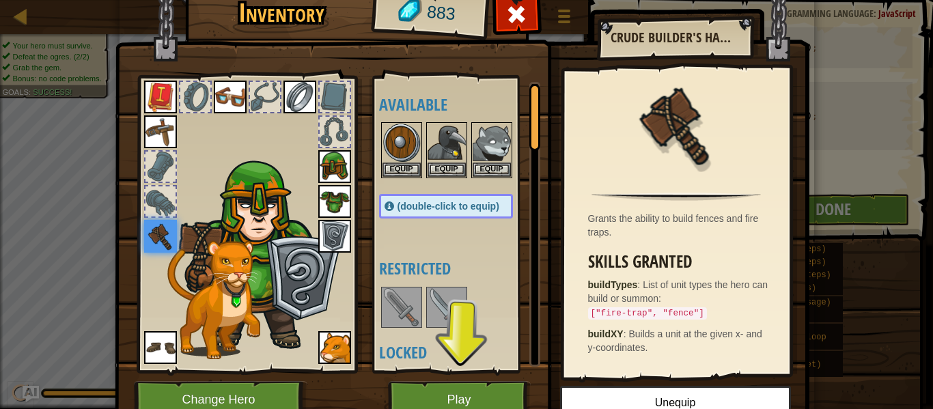
click at [468, 290] on div at bounding box center [459, 307] width 161 height 45
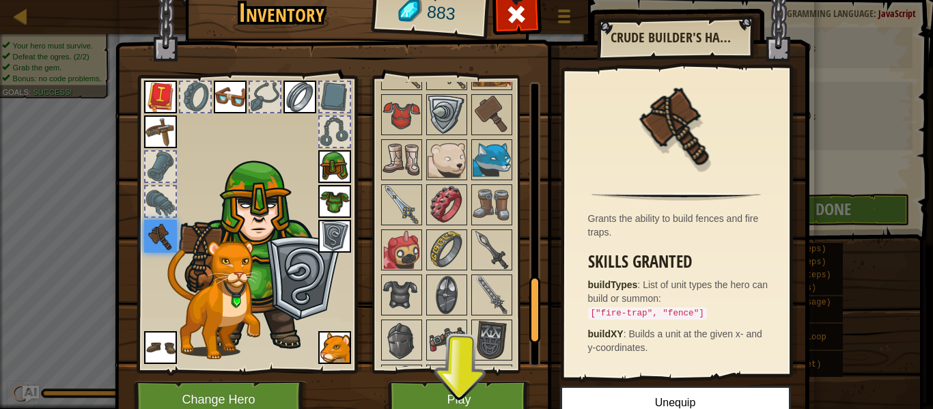
scroll to position [824, 0]
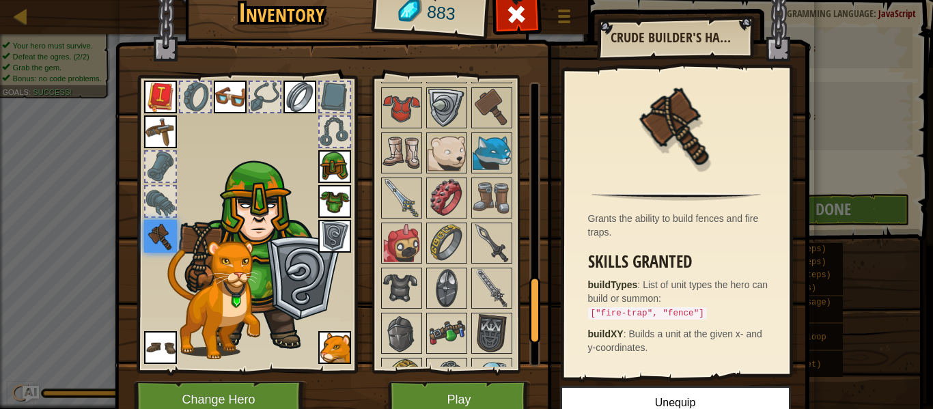
click at [489, 236] on img at bounding box center [492, 243] width 38 height 38
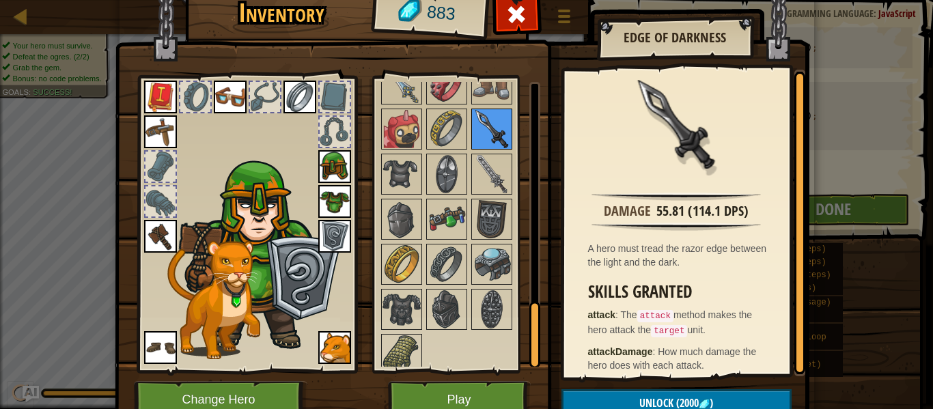
scroll to position [948, 0]
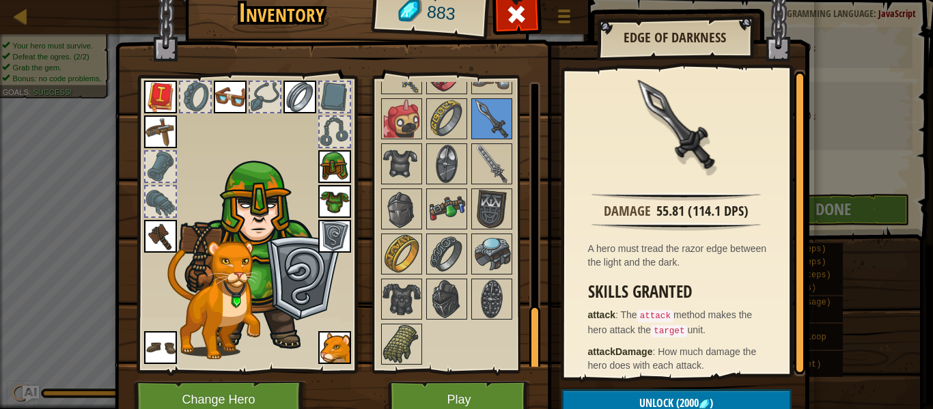
click at [481, 252] on img at bounding box center [492, 254] width 38 height 38
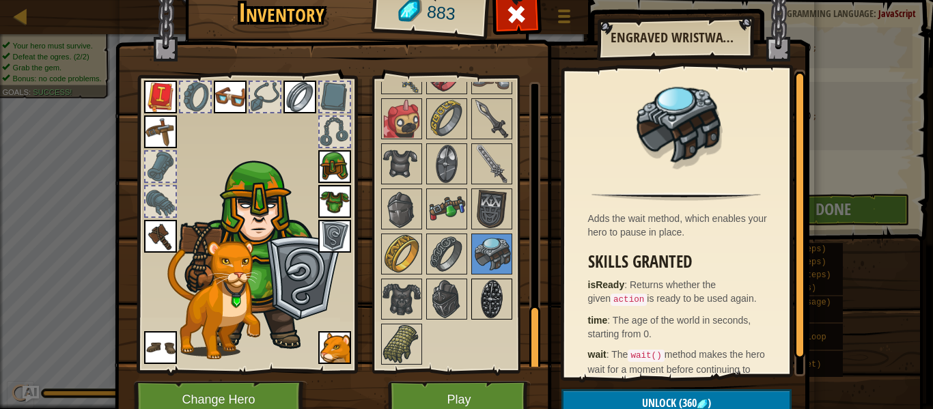
click at [481, 283] on img at bounding box center [492, 299] width 38 height 38
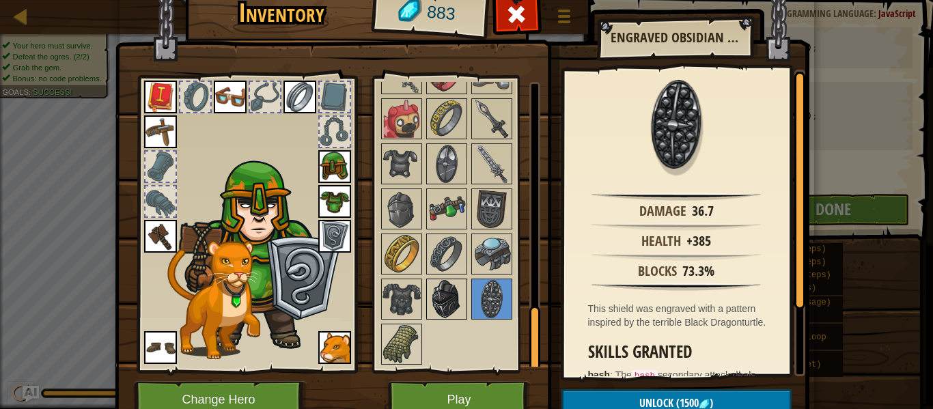
click at [452, 286] on img at bounding box center [447, 299] width 38 height 38
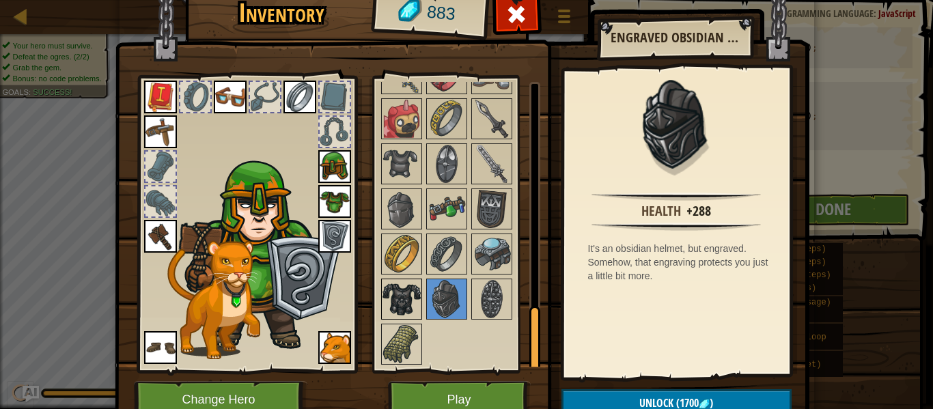
click at [407, 292] on img at bounding box center [401, 299] width 38 height 38
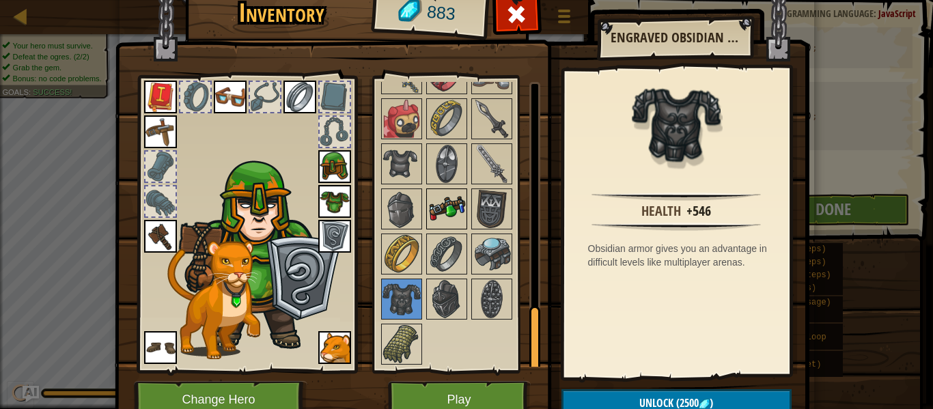
click at [446, 219] on img at bounding box center [447, 209] width 38 height 38
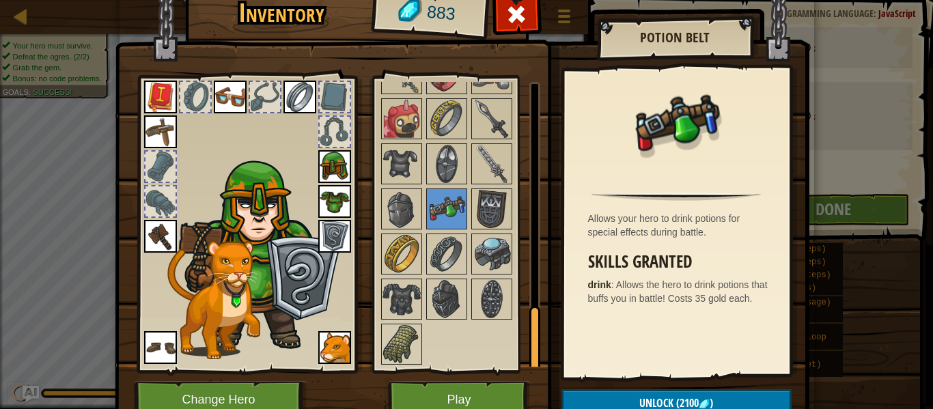
click at [472, 381] on button "Play" at bounding box center [459, 400] width 143 height 38
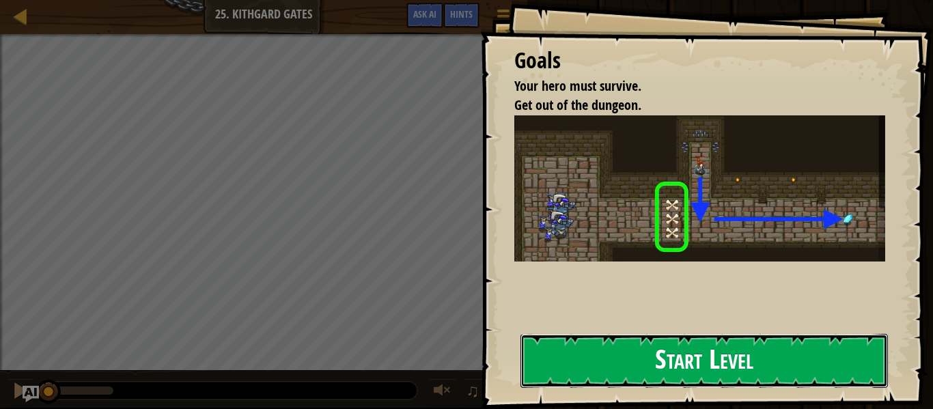
click at [671, 350] on button "Start Level" at bounding box center [703, 361] width 367 height 54
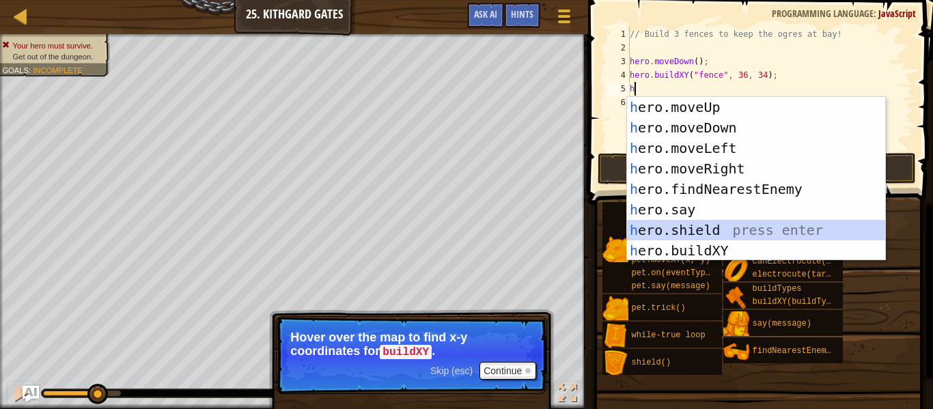
scroll to position [20, 0]
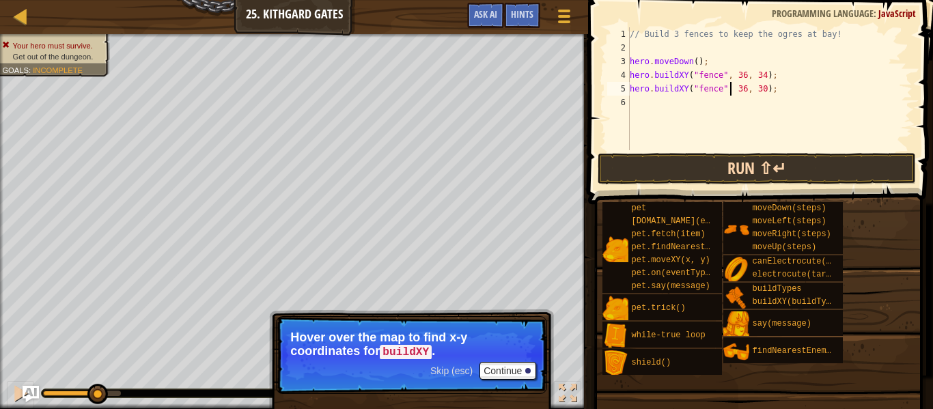
type textarea "hero.buildXY("fence", 36, 30);"
click at [727, 165] on button "Run ⇧↵" at bounding box center [757, 168] width 318 height 31
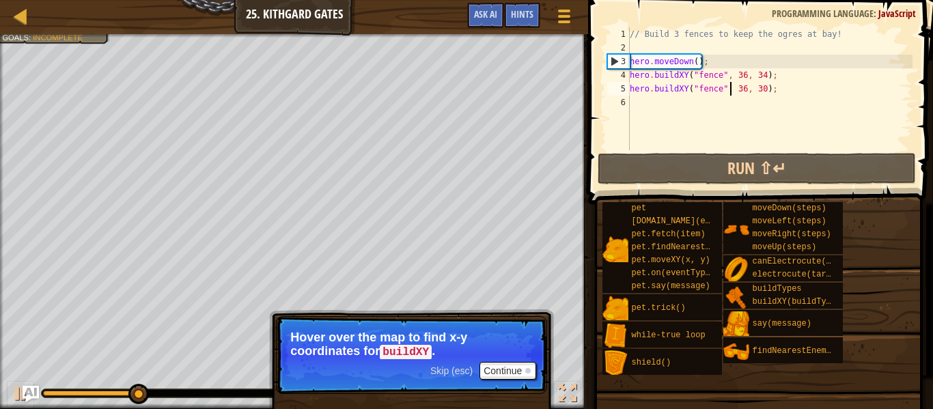
click at [697, 89] on div "// Build 3 fences to keep the ogres at bay! hero . moveDown ( ) ; hero . buildX…" at bounding box center [769, 102] width 285 height 150
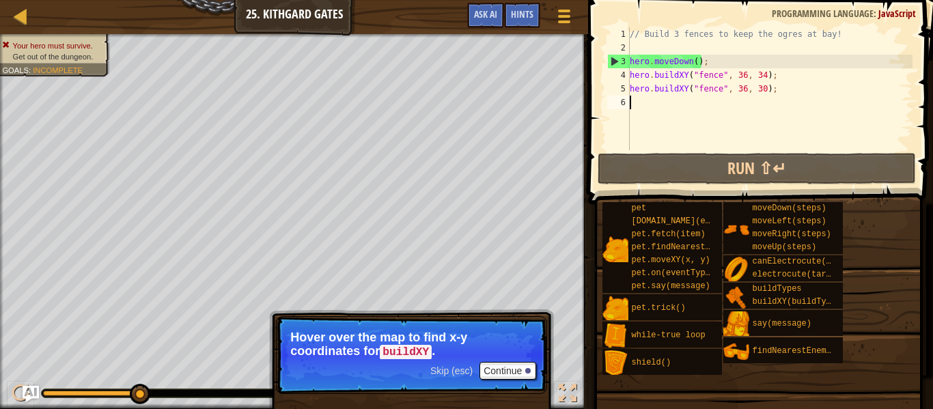
click at [695, 113] on div "// Build 3 fences to keep the ogres at bay! hero . moveDown ( ) ; hero . buildX…" at bounding box center [769, 102] width 285 height 150
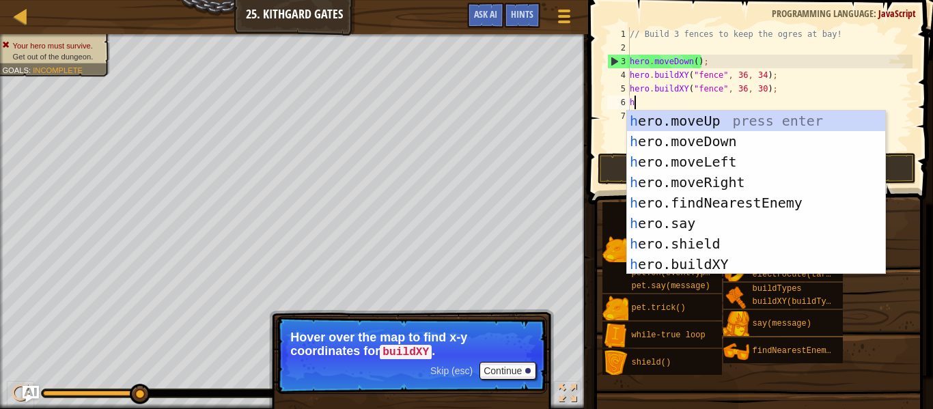
scroll to position [0, 0]
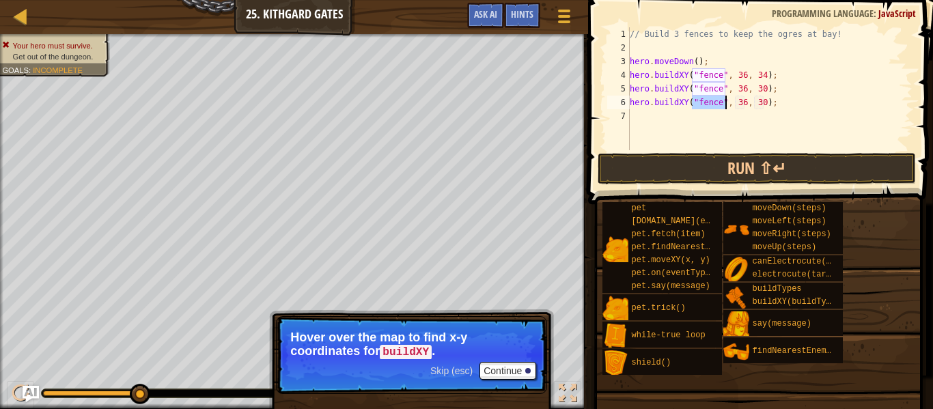
click at [761, 102] on div "// Build 3 fences to keep the ogres at bay! hero . moveDown ( ) ; hero . buildX…" at bounding box center [769, 102] width 285 height 150
type textarea "hero.buildXY("fence", 36, 27);"
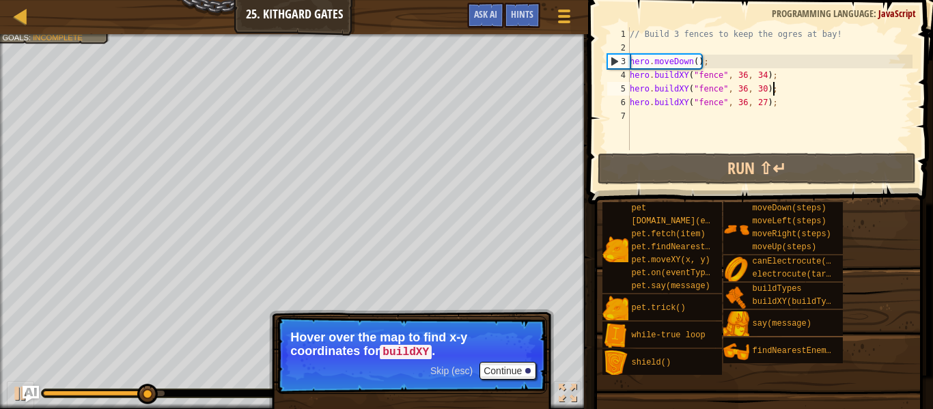
type textarea "hero.buildXY("fence", 36, 27);"
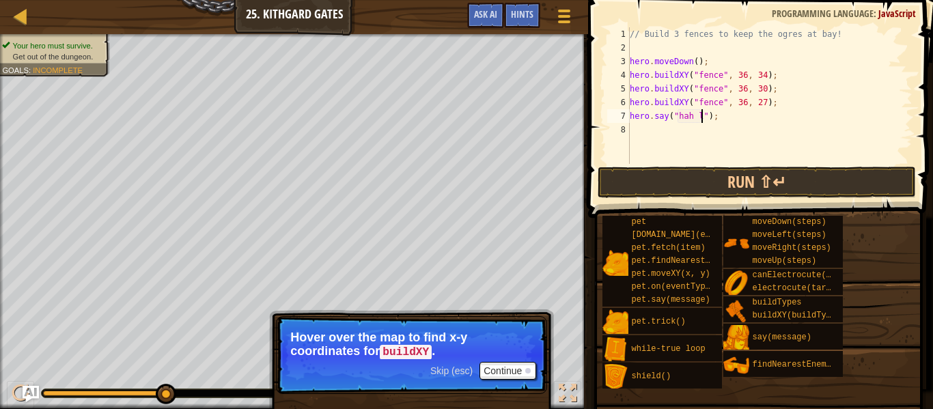
scroll to position [6, 11]
type textarea "hero.say("hah Stupid");"
type textarea "h"
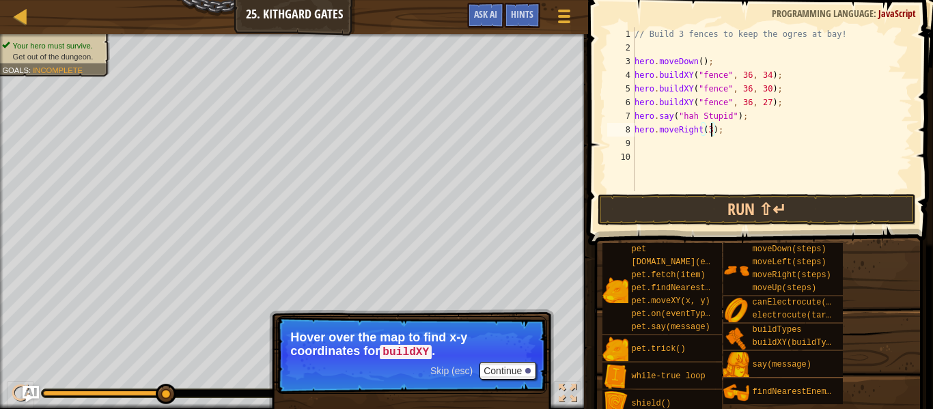
scroll to position [6, 12]
click at [746, 213] on button "Run ⇧↵" at bounding box center [757, 209] width 318 height 31
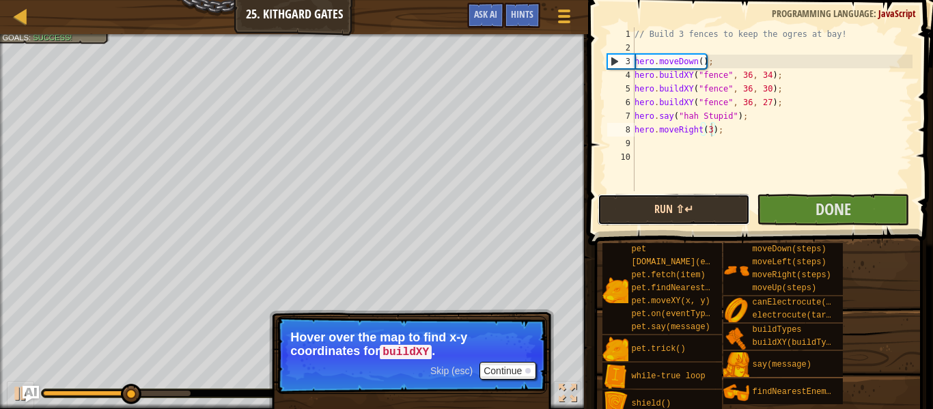
click at [676, 205] on button "Run ⇧↵" at bounding box center [674, 209] width 152 height 31
type textarea "hero.moveRight(3 );"
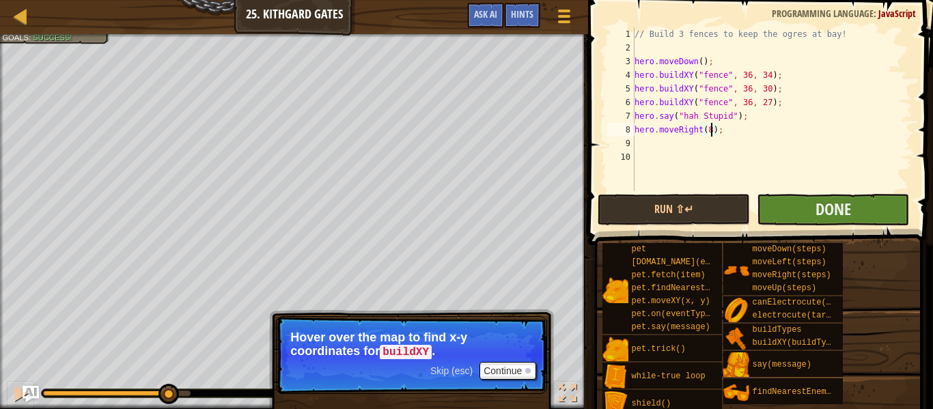
type textarea "hero.moveRight(8);"
click at [798, 210] on button "Done" at bounding box center [833, 209] width 152 height 31
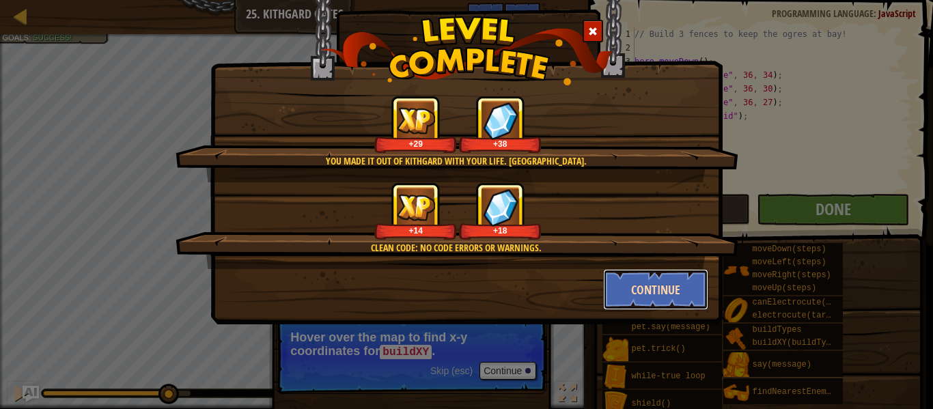
click at [696, 299] on button "Continue" at bounding box center [656, 289] width 106 height 41
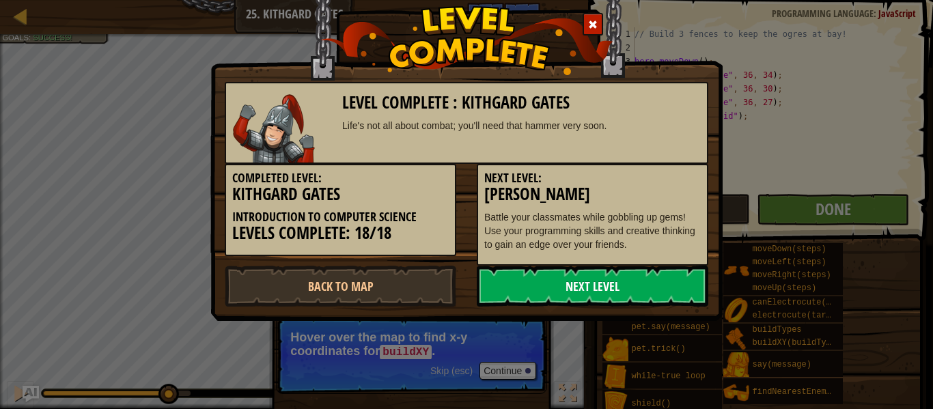
click at [576, 295] on link "Next Level" at bounding box center [593, 286] width 232 height 41
